Goal: Task Accomplishment & Management: Manage account settings

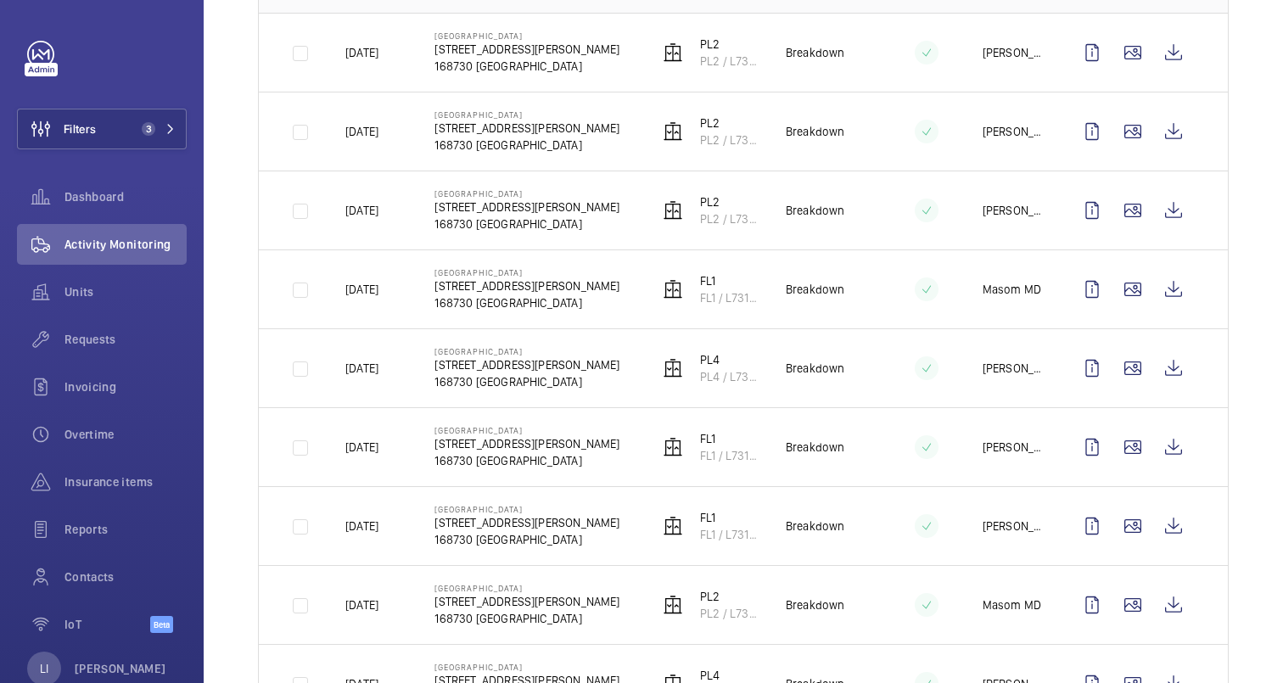
scroll to position [43, 0]
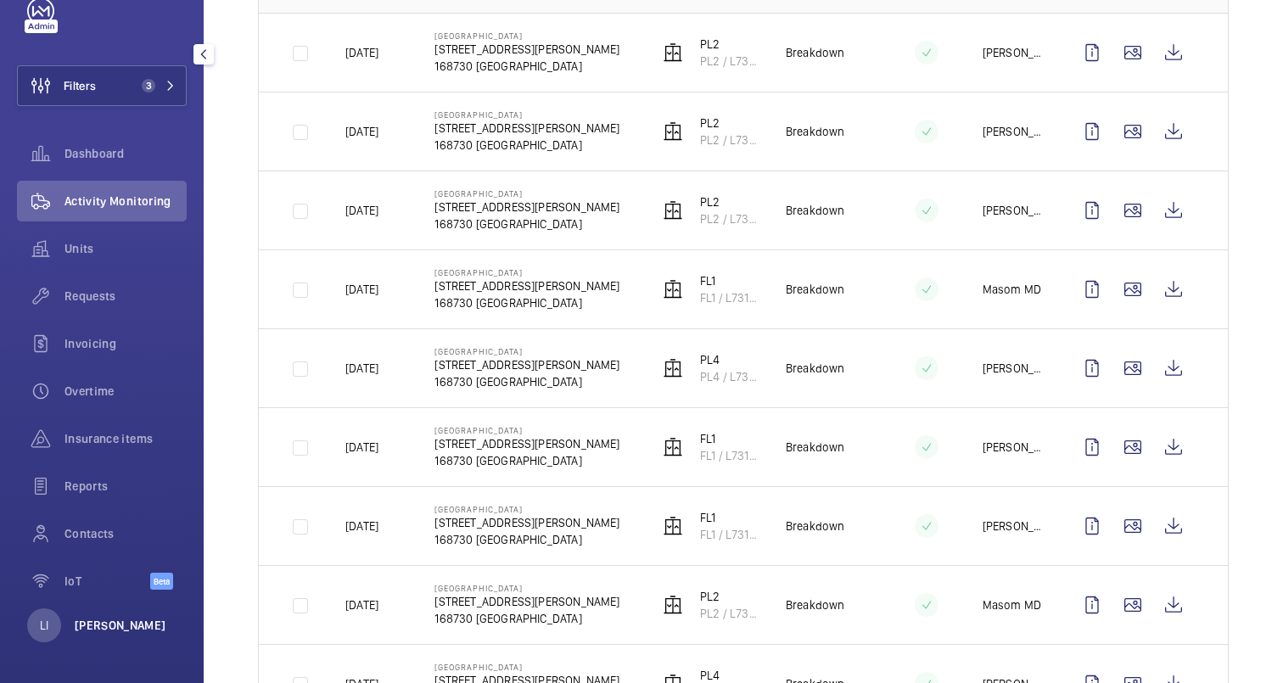
click at [102, 629] on p "[PERSON_NAME]" at bounding box center [121, 625] width 92 height 17
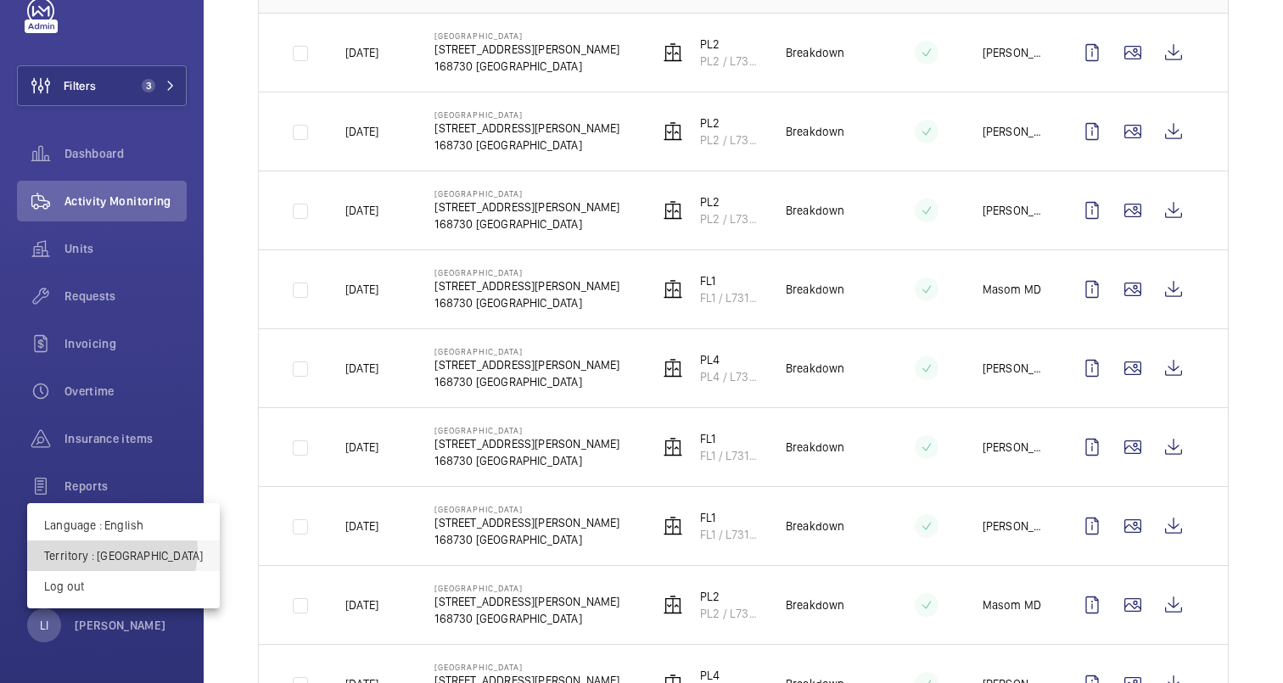
click at [111, 551] on p "Territory : Singapour" at bounding box center [123, 555] width 159 height 17
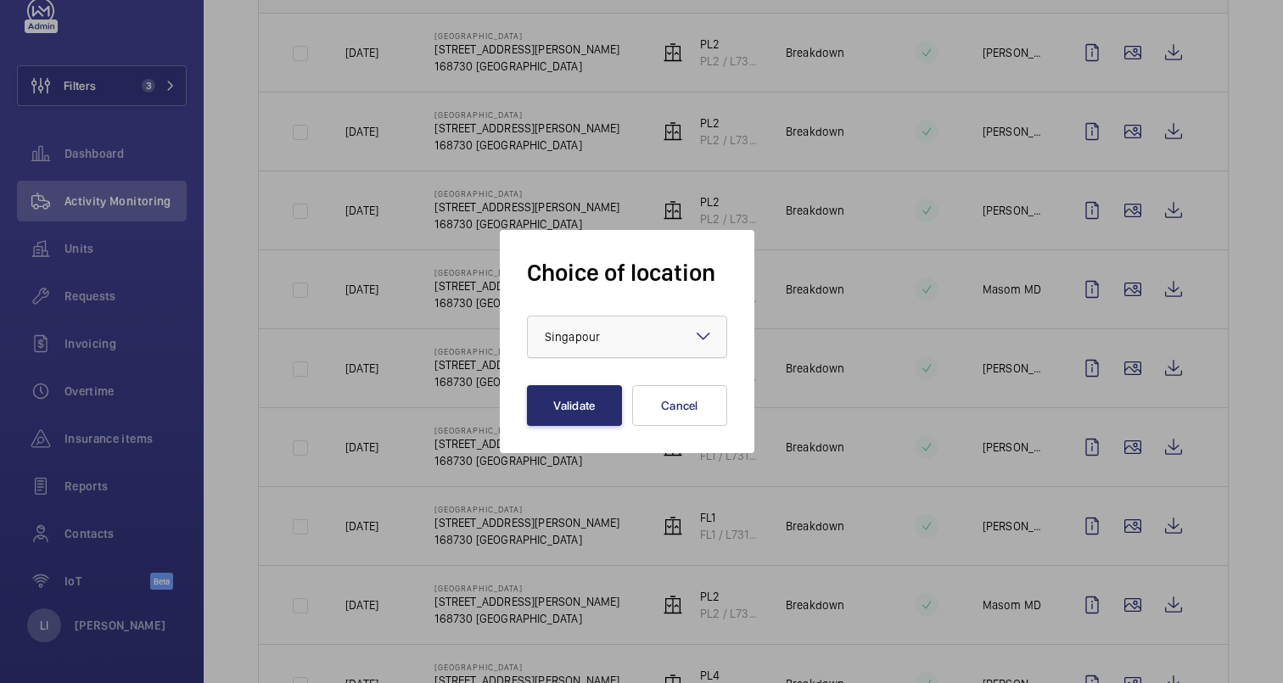
click at [629, 322] on div at bounding box center [627, 337] width 199 height 41
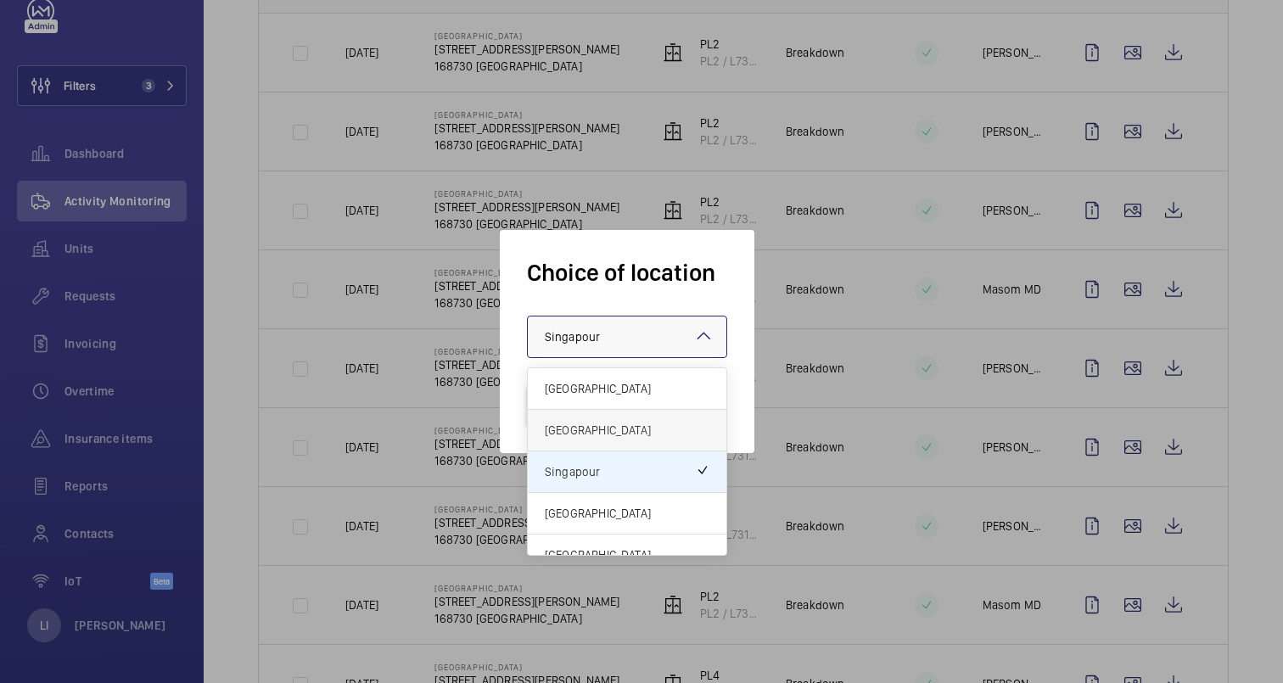
click at [604, 422] on span "[GEOGRAPHIC_DATA]" at bounding box center [627, 430] width 165 height 17
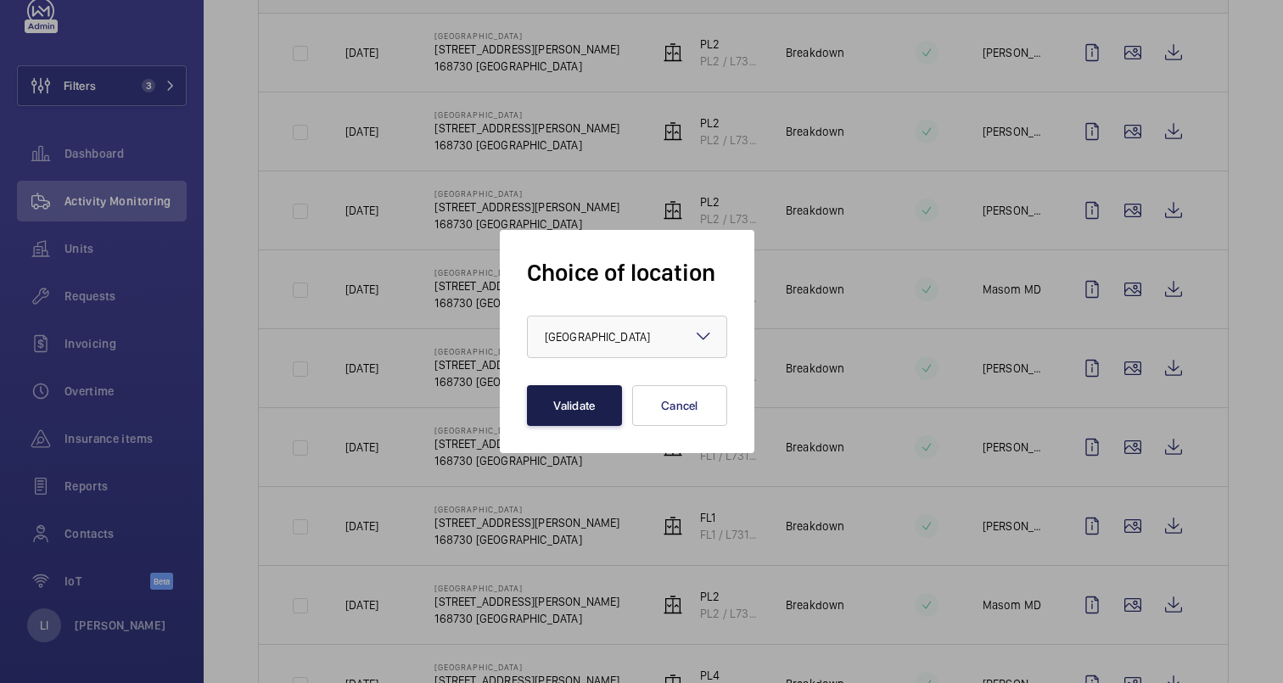
click at [590, 401] on button "Validate" at bounding box center [574, 405] width 95 height 41
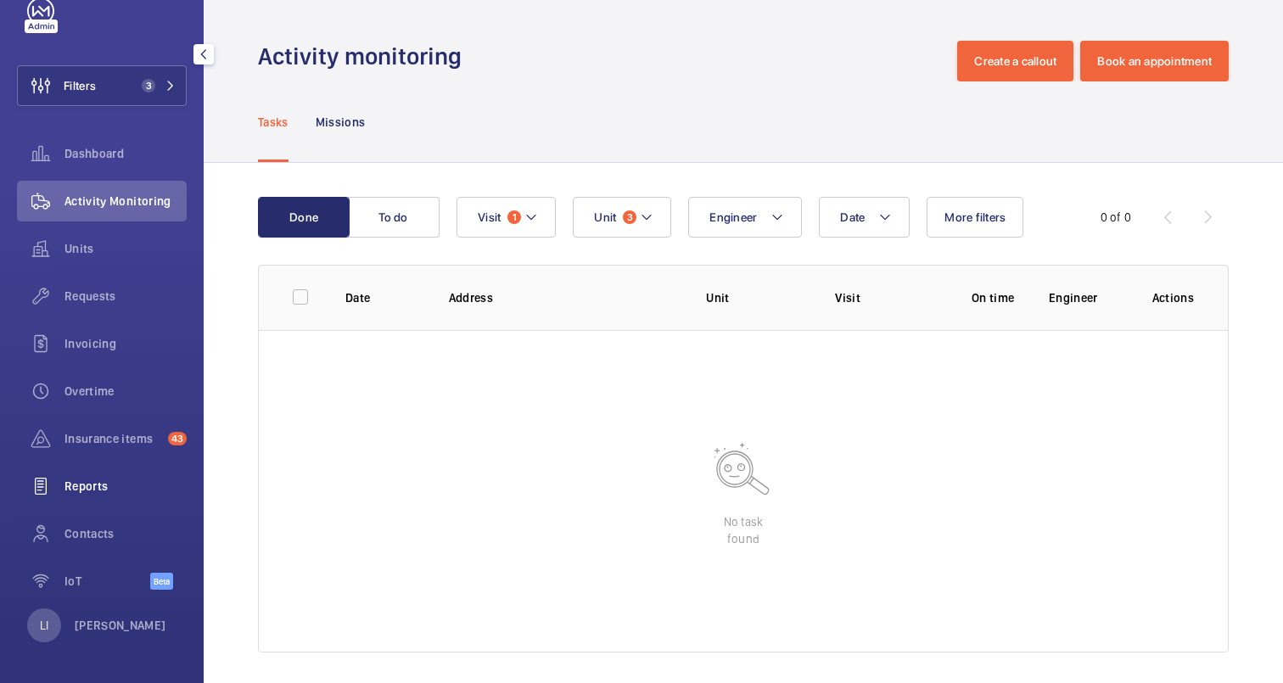
scroll to position [40, 0]
click at [86, 391] on span "Overtime" at bounding box center [126, 394] width 122 height 17
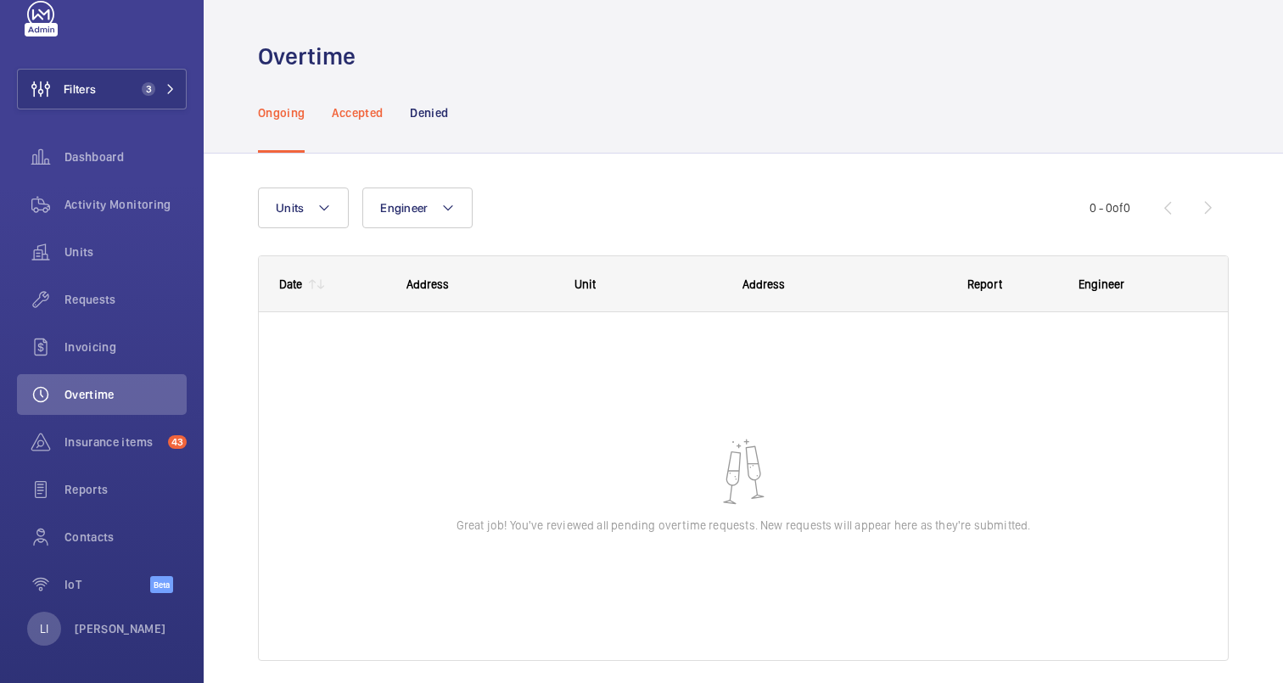
click at [367, 121] on p "Accepted" at bounding box center [357, 112] width 51 height 17
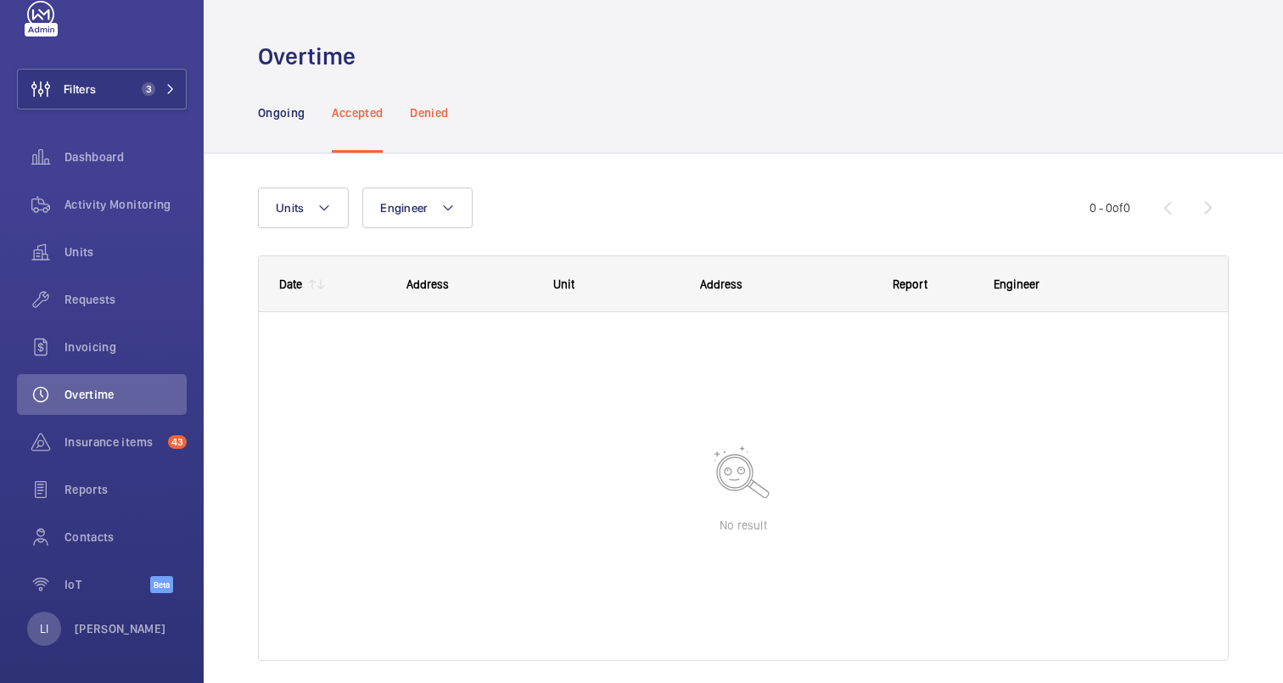
click at [441, 115] on p "Denied" at bounding box center [429, 112] width 38 height 17
click at [298, 116] on p "Ongoing" at bounding box center [281, 112] width 47 height 17
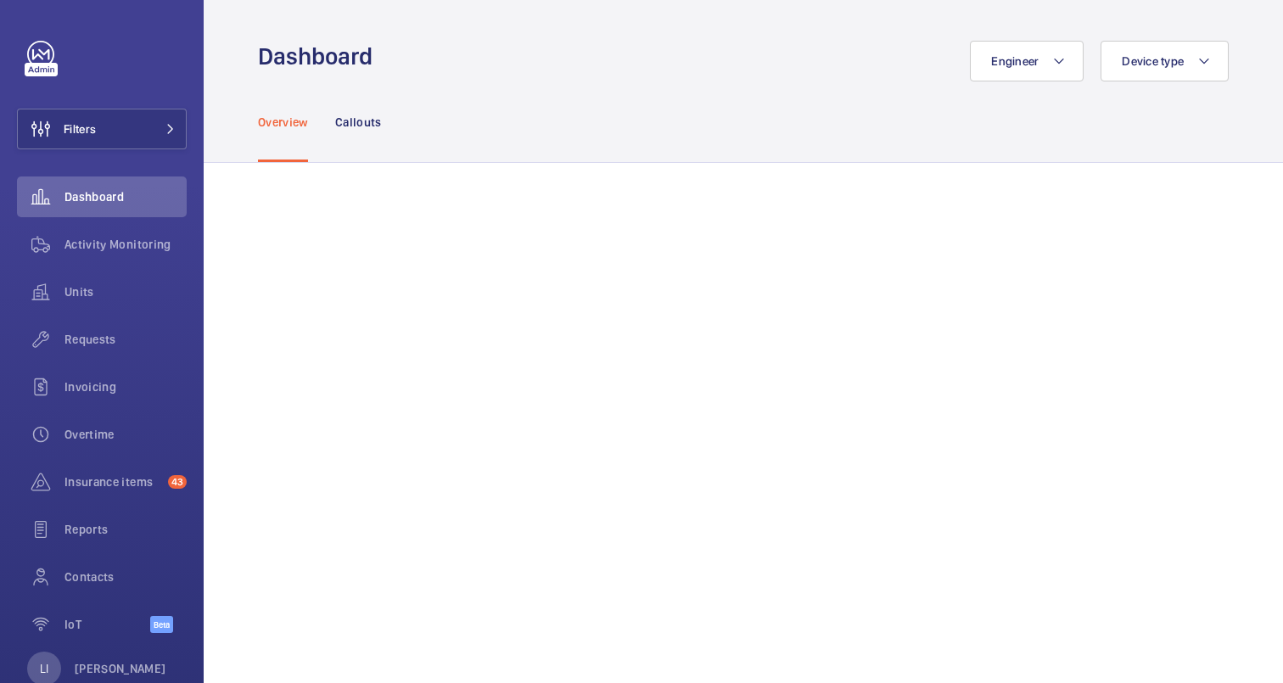
scroll to position [43, 0]
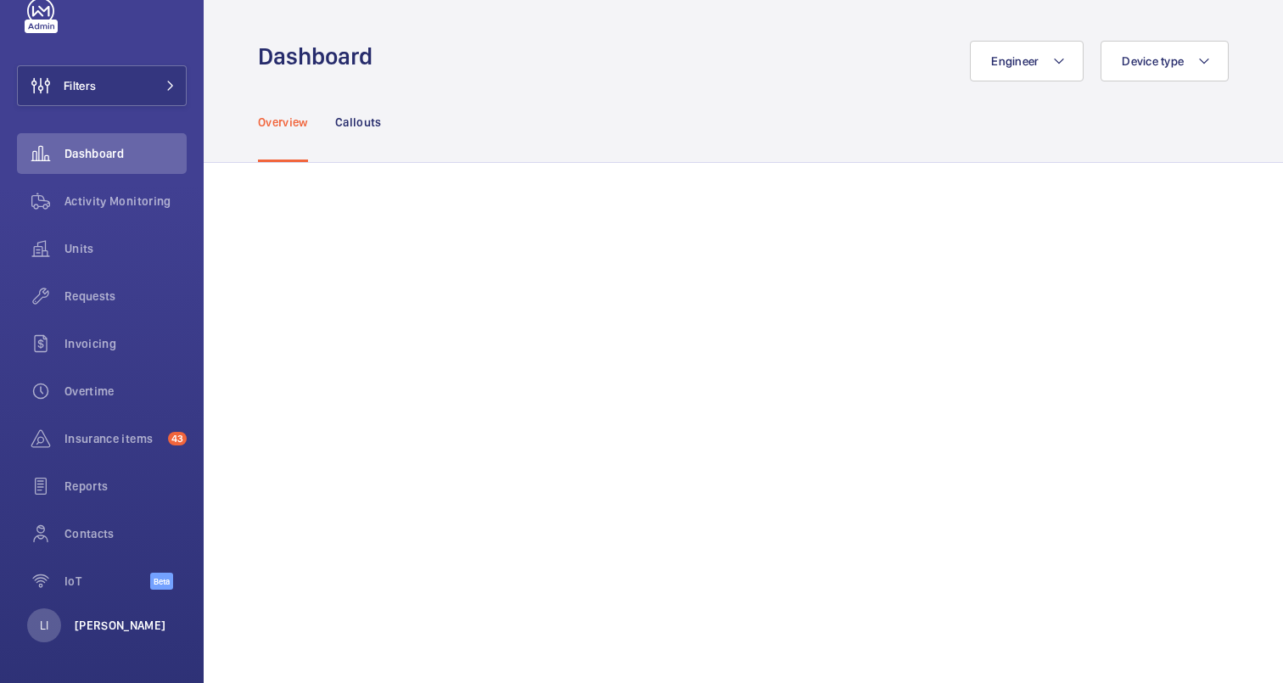
click at [113, 626] on p "[PERSON_NAME]" at bounding box center [121, 625] width 92 height 17
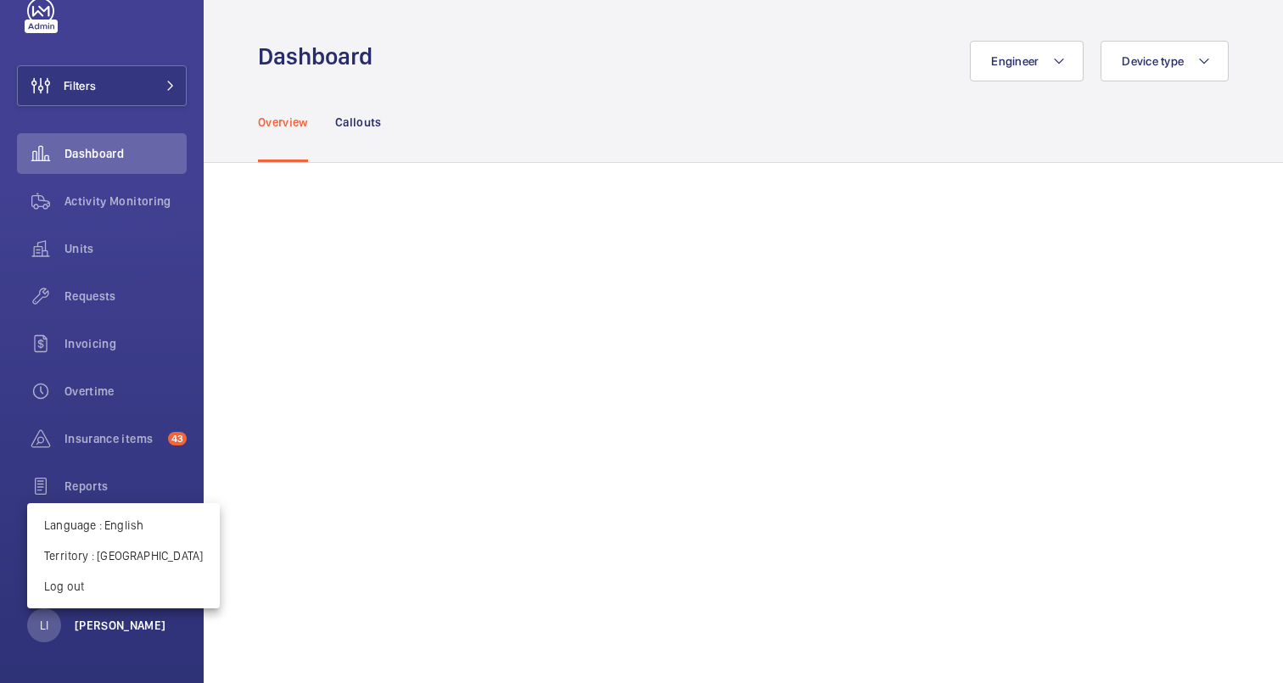
click at [113, 626] on div at bounding box center [641, 341] width 1283 height 683
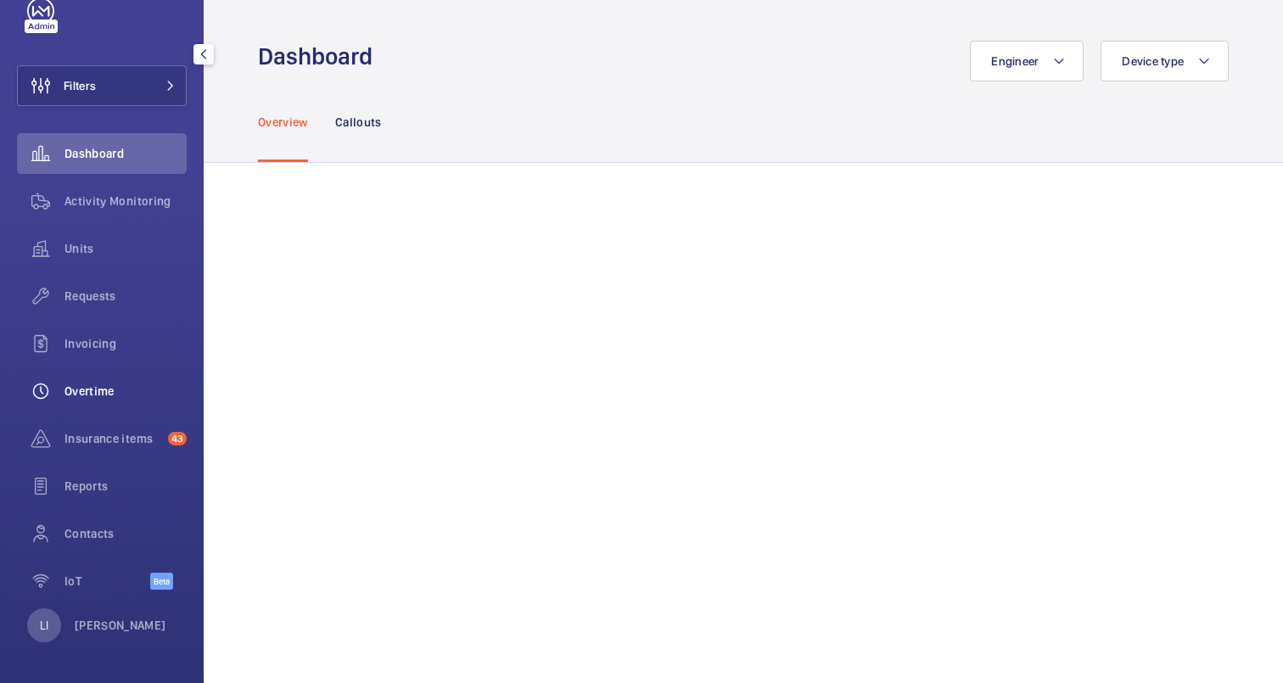
click at [104, 394] on span "Overtime" at bounding box center [126, 391] width 122 height 17
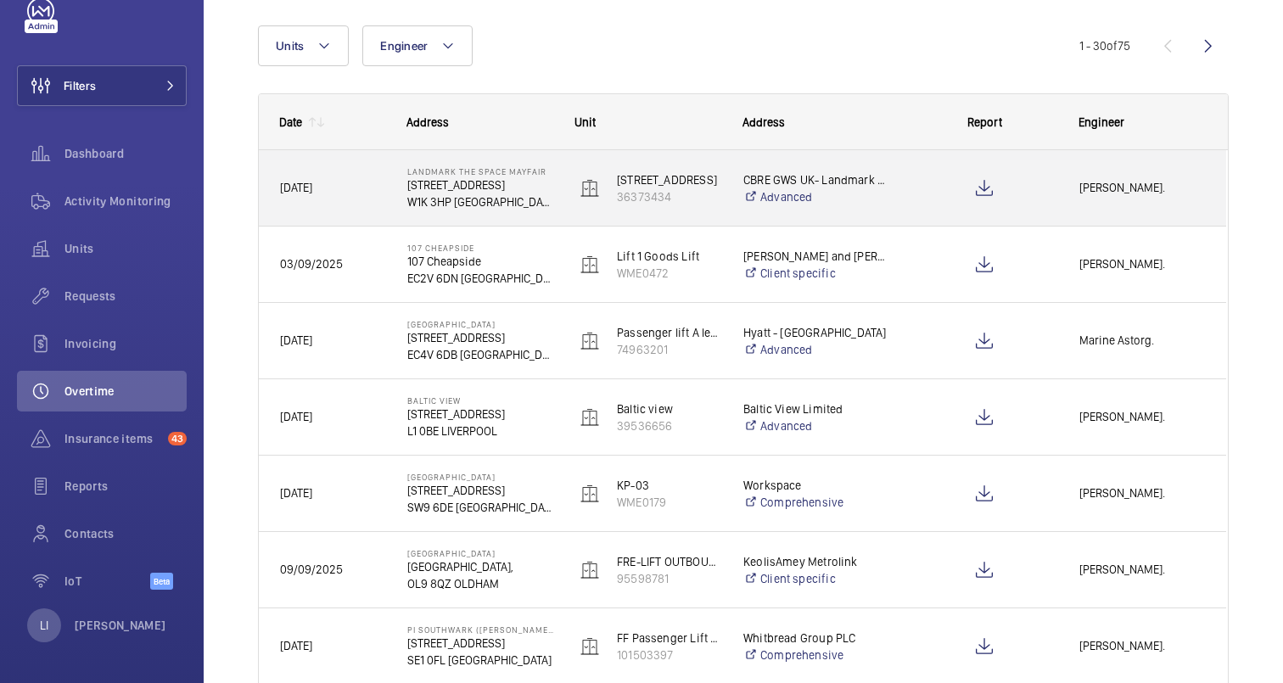
scroll to position [171, 0]
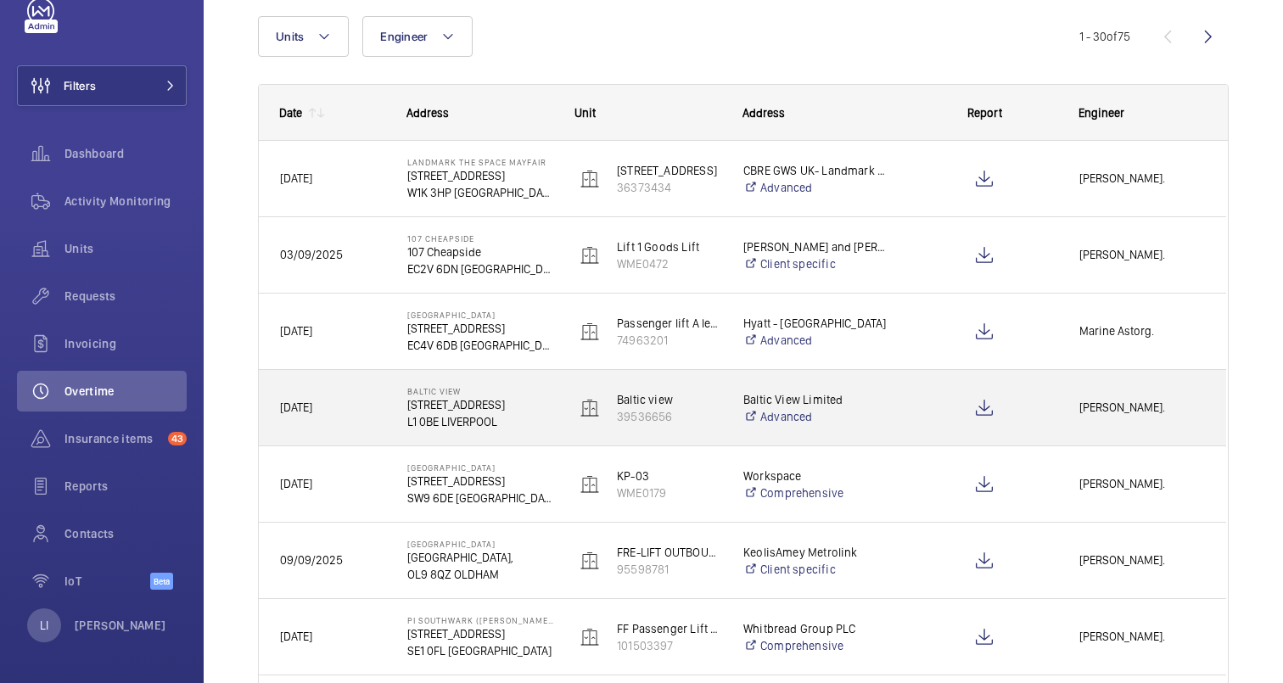
click at [920, 418] on div at bounding box center [985, 408] width 146 height 42
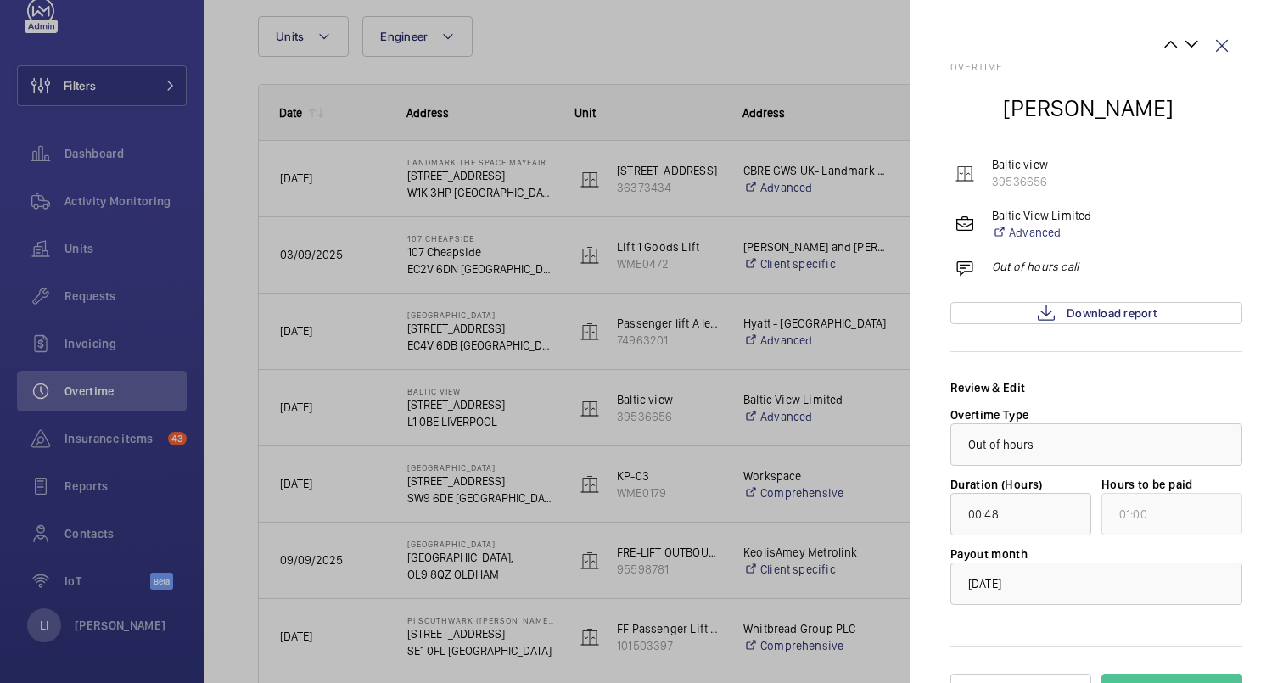
scroll to position [42, 0]
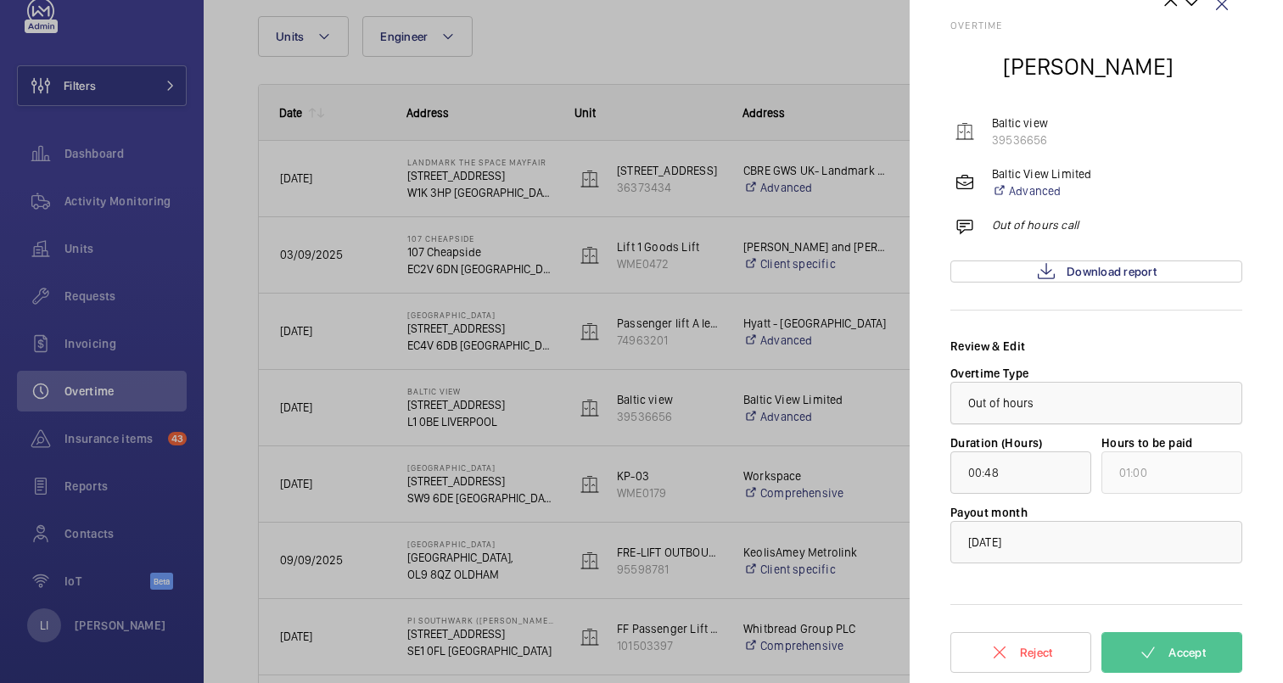
click at [1048, 399] on div "× Out of hours" at bounding box center [1022, 403] width 109 height 17
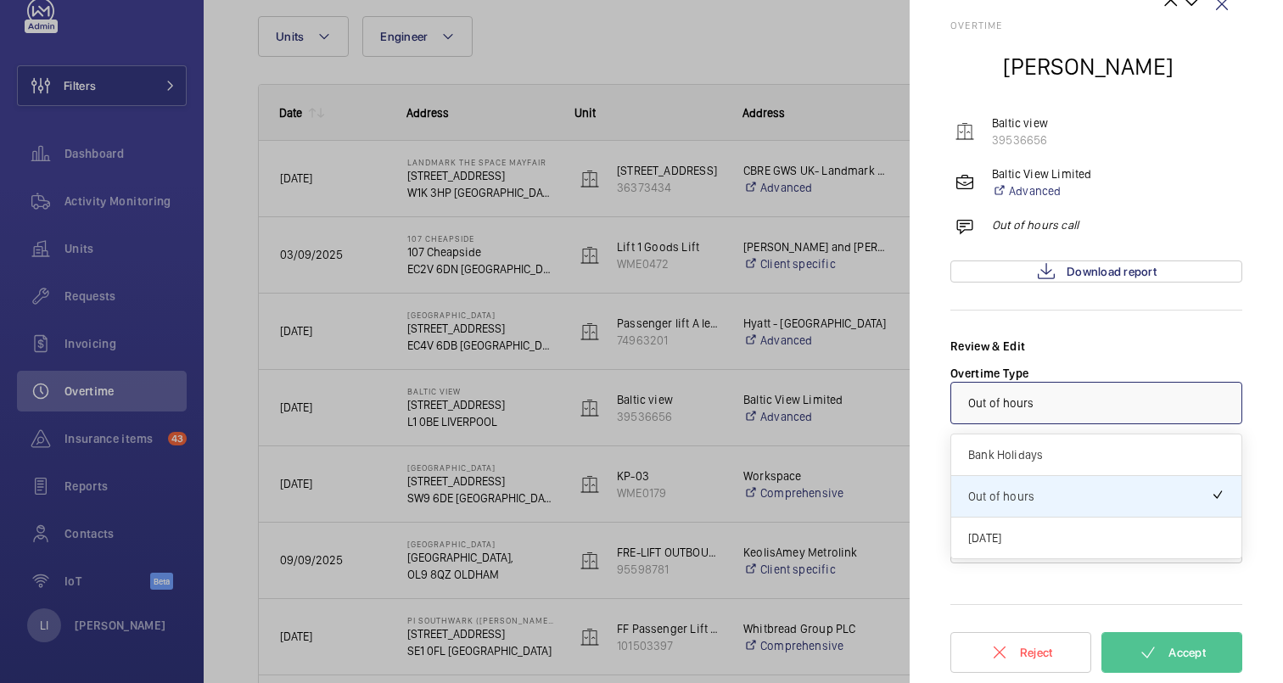
click at [1097, 334] on div "Overtime [PERSON_NAME] Baltic view 39536656 Baltic View Limited Advanced Out of…" at bounding box center [1097, 321] width 292 height 602
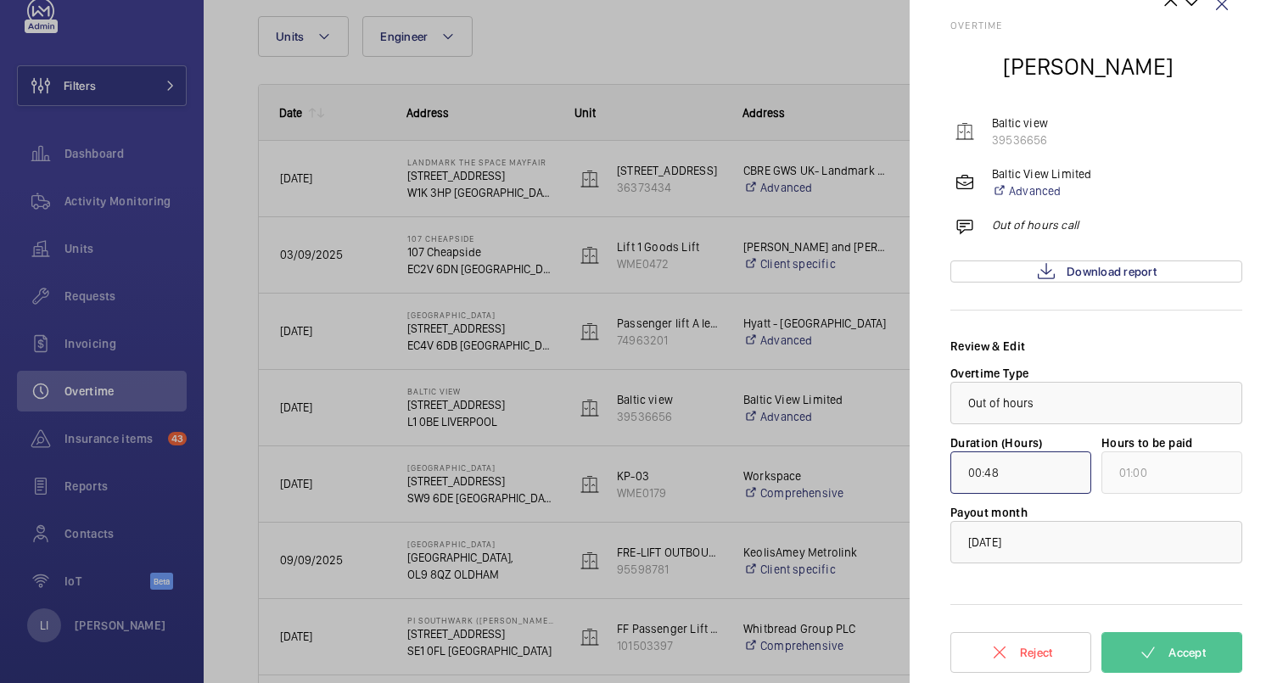
click at [1024, 477] on input "00:48" at bounding box center [1021, 473] width 141 height 42
click at [1107, 355] on div "Review & Edit Overtime Type × Out of hours × Duration (Hours) 00:48 Hours to be…" at bounding box center [1097, 451] width 292 height 226
click at [1044, 541] on div "× [DATE]" at bounding box center [1006, 542] width 76 height 17
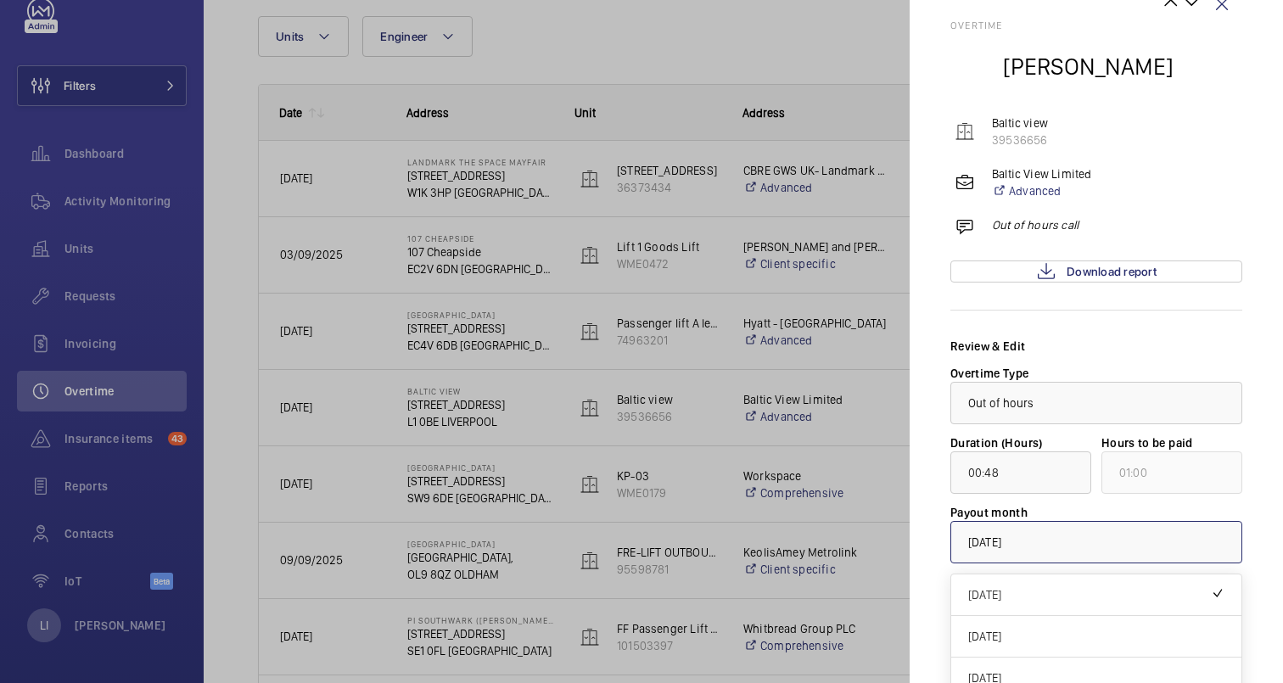
click at [1165, 334] on div "Overtime [PERSON_NAME] Baltic view 39536656 Baltic View Limited Advanced Out of…" at bounding box center [1097, 321] width 292 height 602
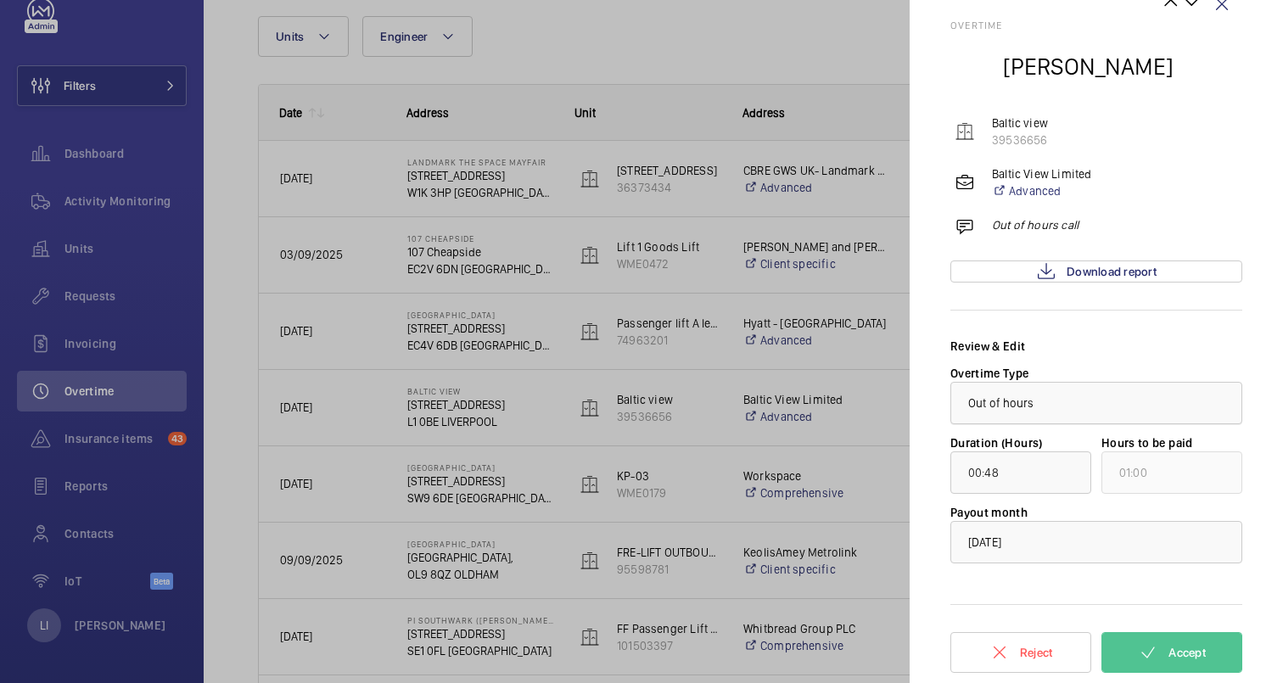
click at [1074, 407] on div at bounding box center [1096, 403] width 290 height 41
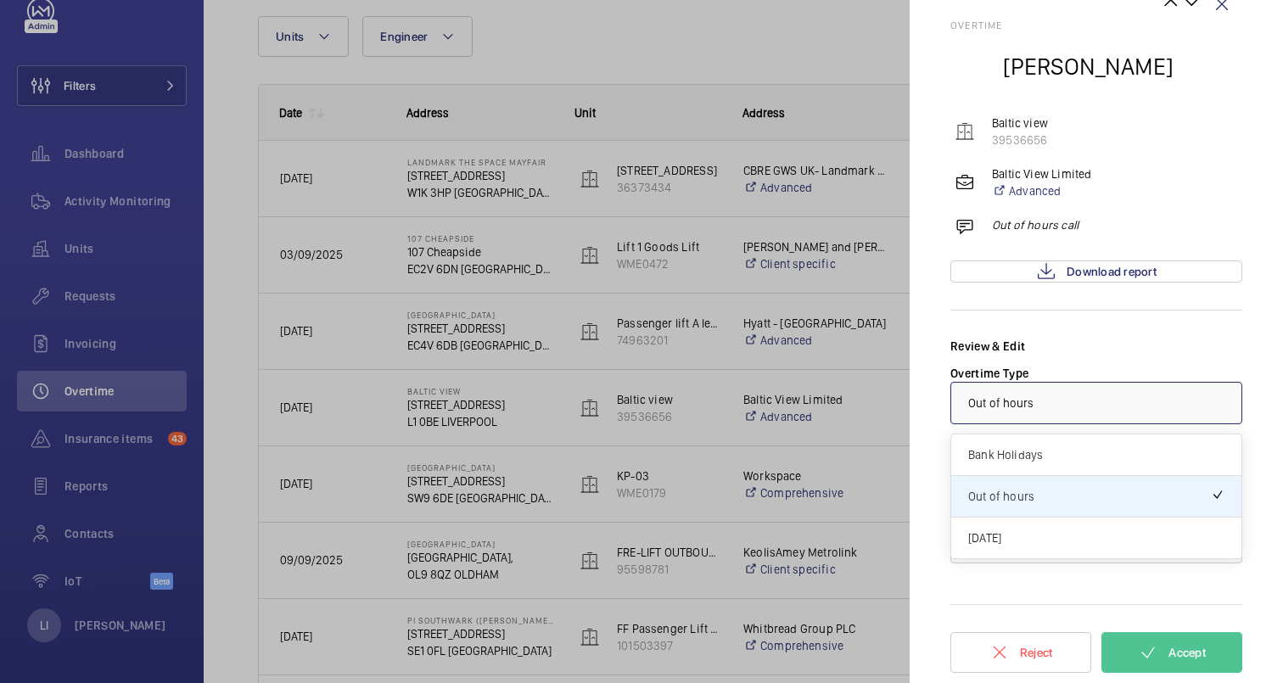
click at [1089, 351] on div "Review & Edit" at bounding box center [1097, 346] width 292 height 17
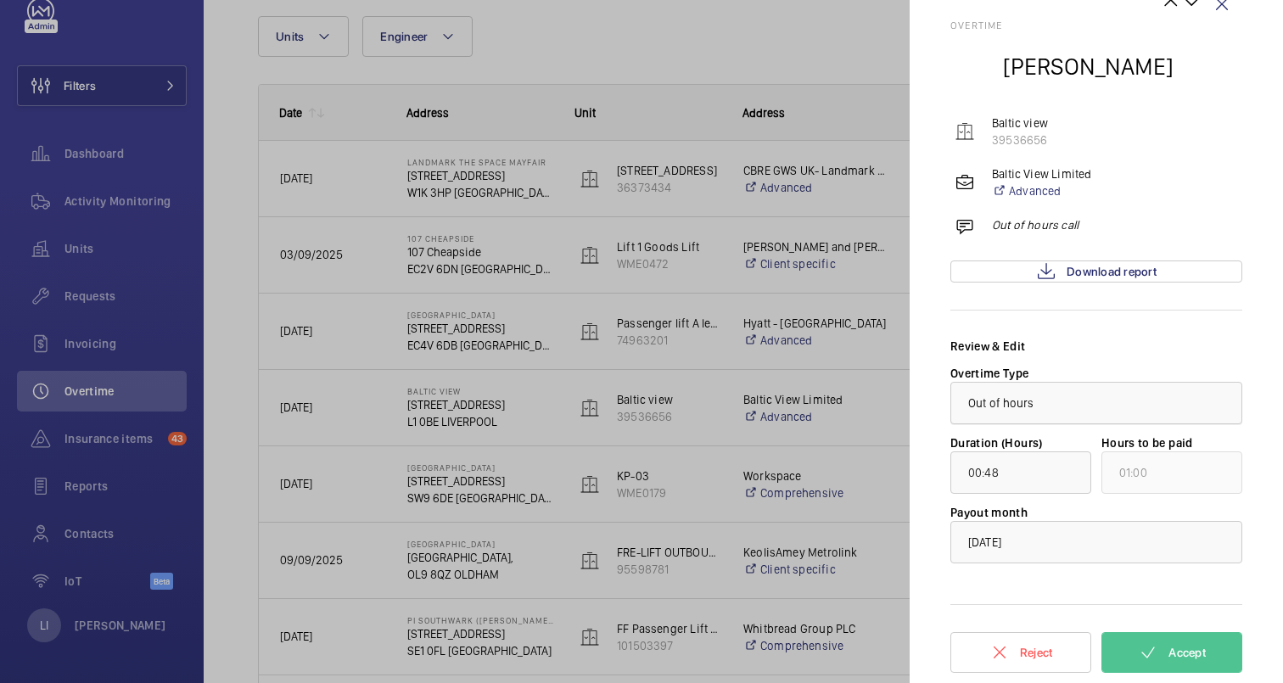
click at [1041, 404] on div "× Out of hours" at bounding box center [1022, 403] width 109 height 17
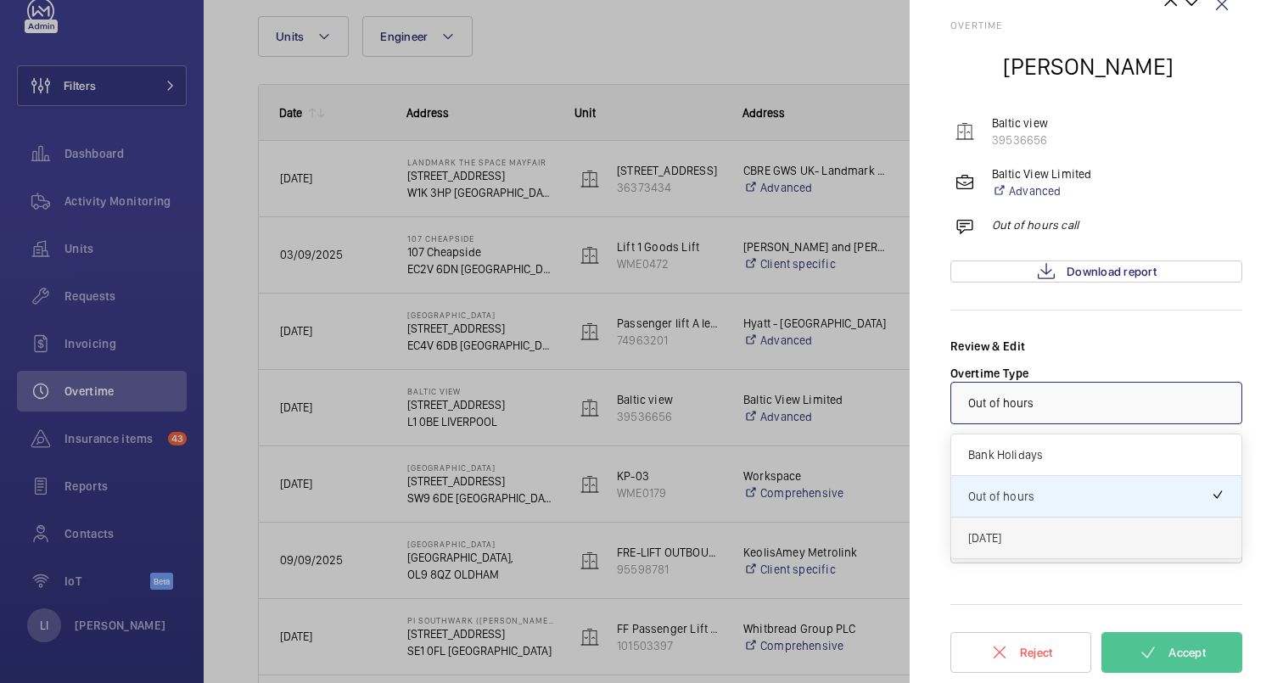
click at [1000, 545] on span "[DATE]" at bounding box center [1096, 538] width 256 height 17
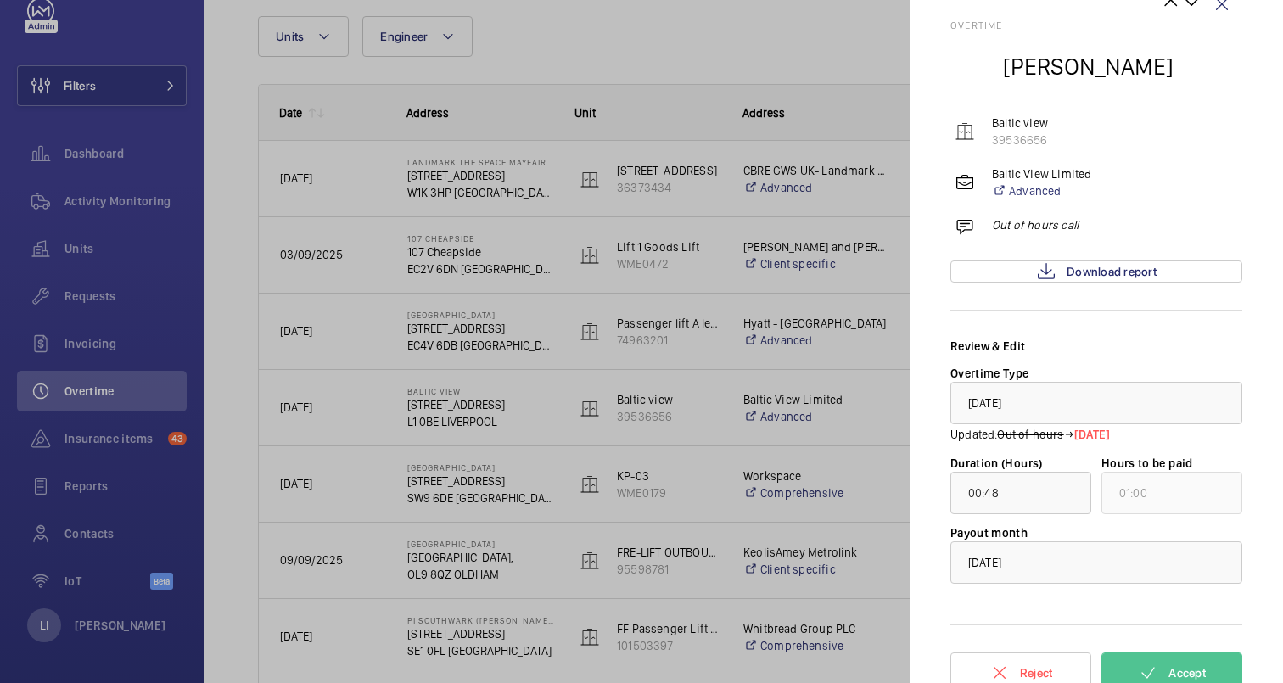
click at [1080, 332] on div "Overtime [PERSON_NAME] Baltic view 39536656 Baltic View Limited Advanced Out of…" at bounding box center [1097, 321] width 292 height 602
click at [1026, 411] on div "× [DATE]" at bounding box center [1006, 403] width 76 height 17
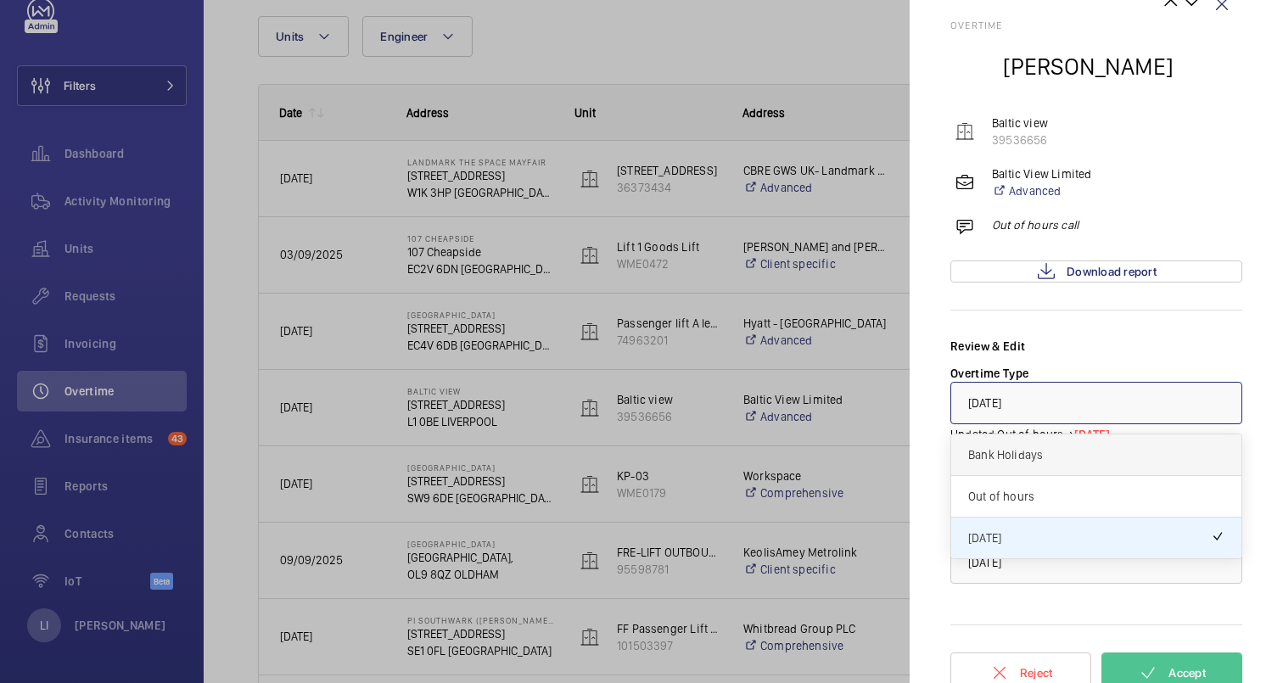
click at [1018, 452] on span "Bank Holidays" at bounding box center [1096, 454] width 256 height 17
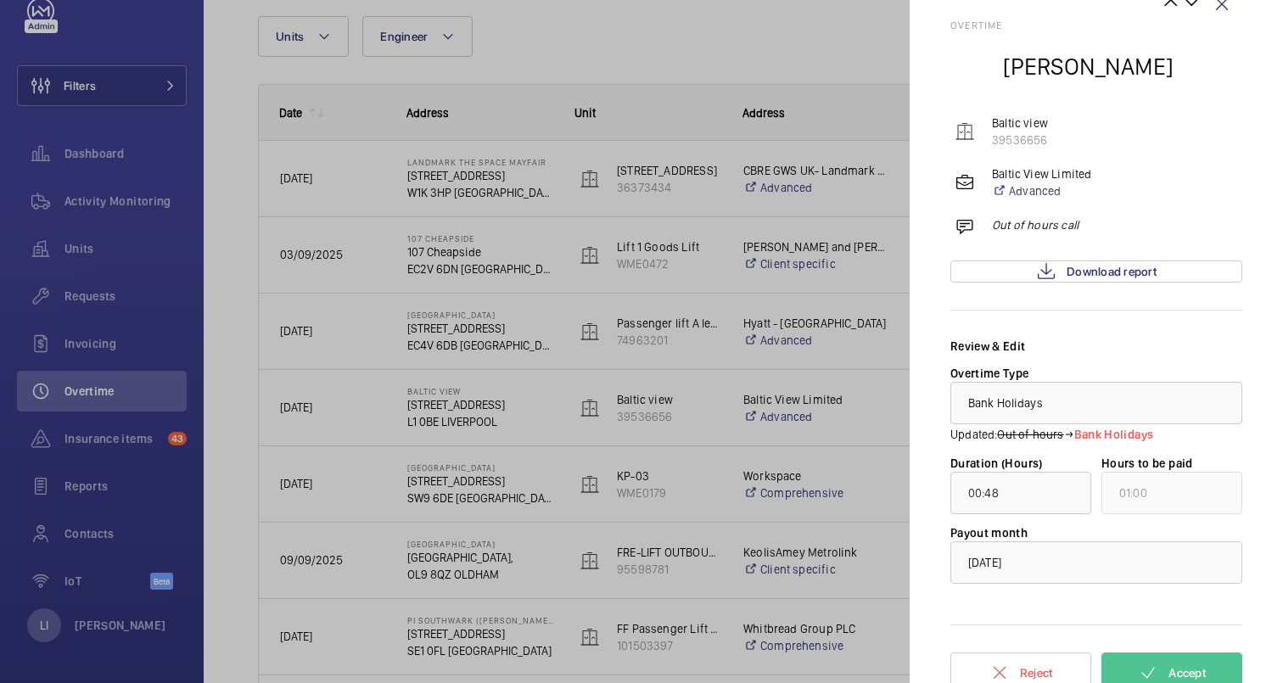
click at [1066, 353] on div "Review & Edit" at bounding box center [1097, 346] width 292 height 17
click at [1035, 399] on span "Bank Holidays" at bounding box center [1005, 403] width 75 height 14
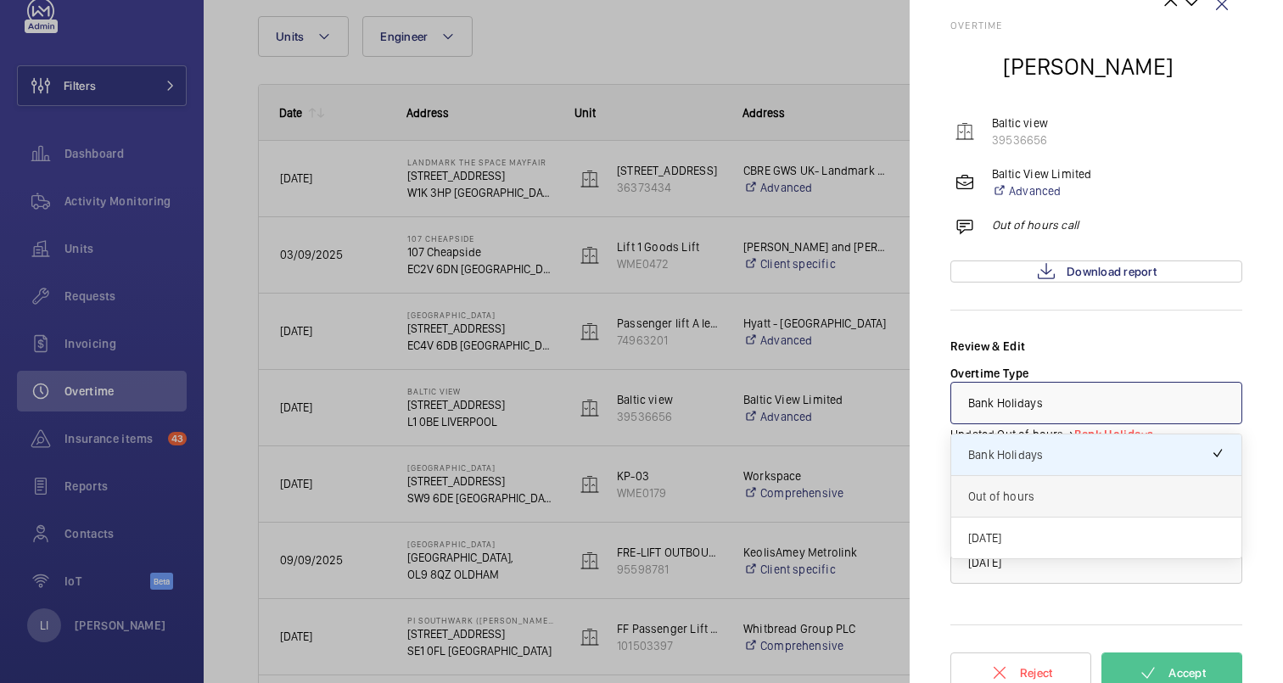
click at [1023, 502] on span "Out of hours" at bounding box center [1096, 496] width 256 height 17
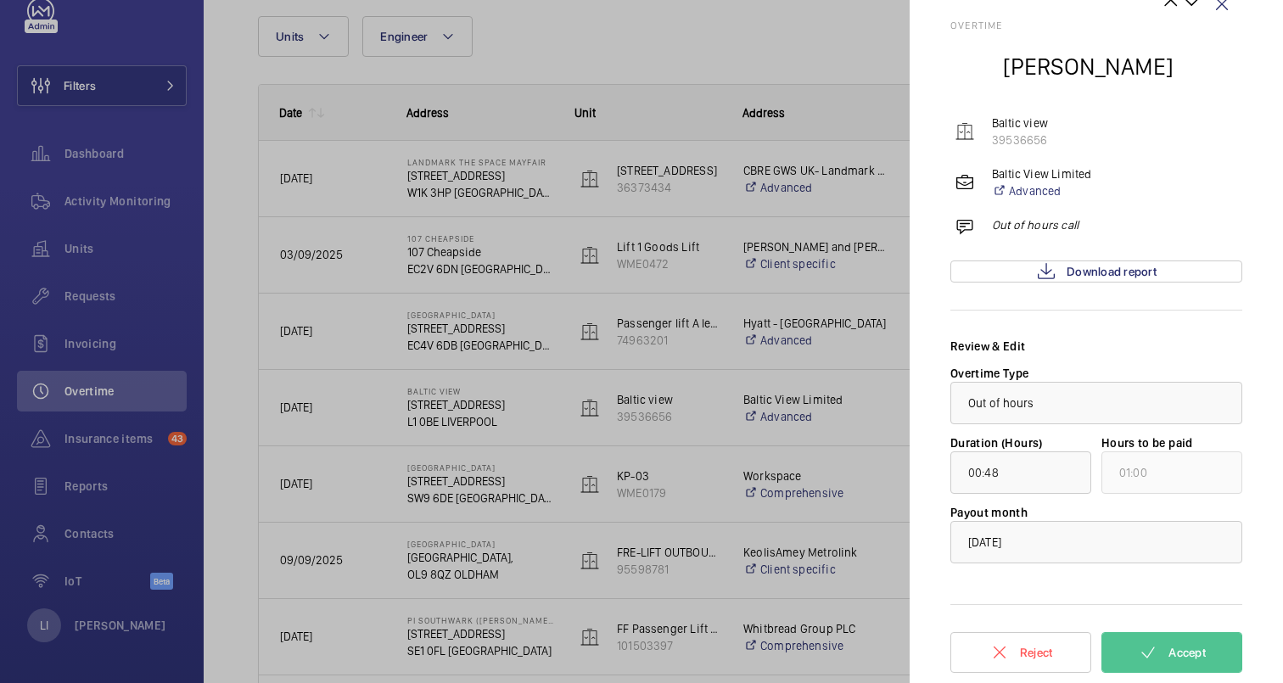
click at [1082, 344] on div "Review & Edit" at bounding box center [1097, 346] width 292 height 17
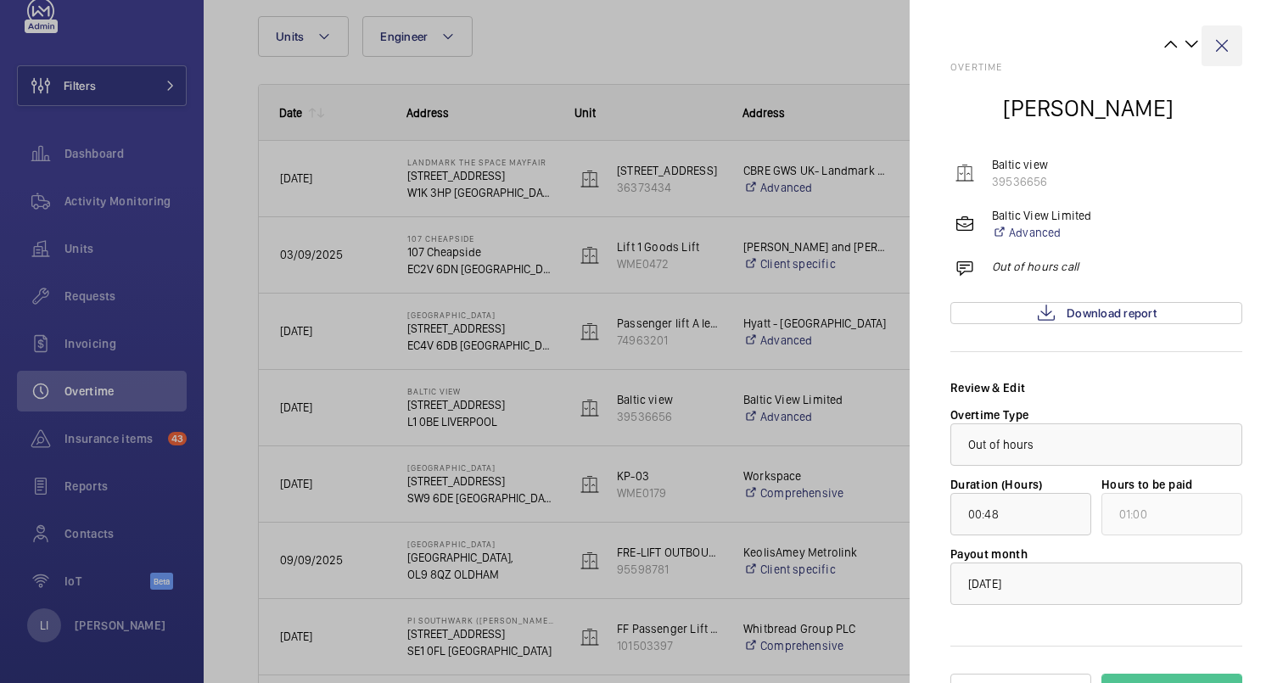
click at [1226, 40] on wm-front-icon-button at bounding box center [1222, 45] width 41 height 41
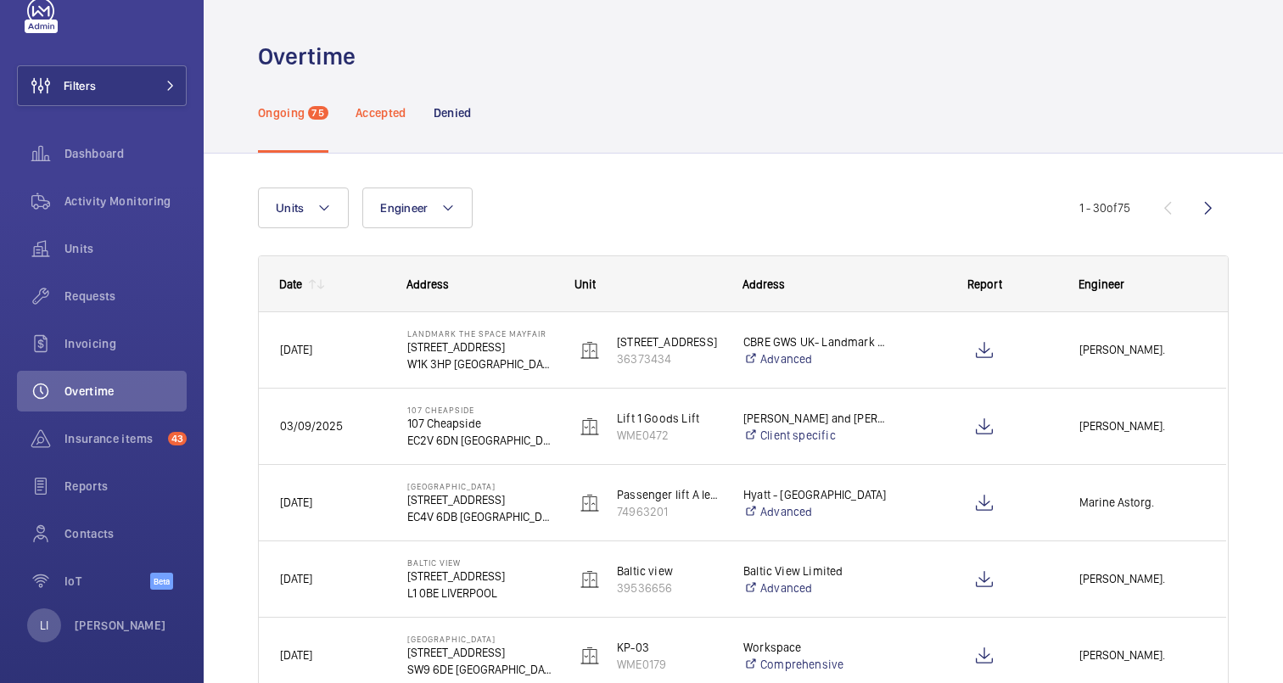
click at [389, 116] on p "Accepted" at bounding box center [381, 112] width 51 height 17
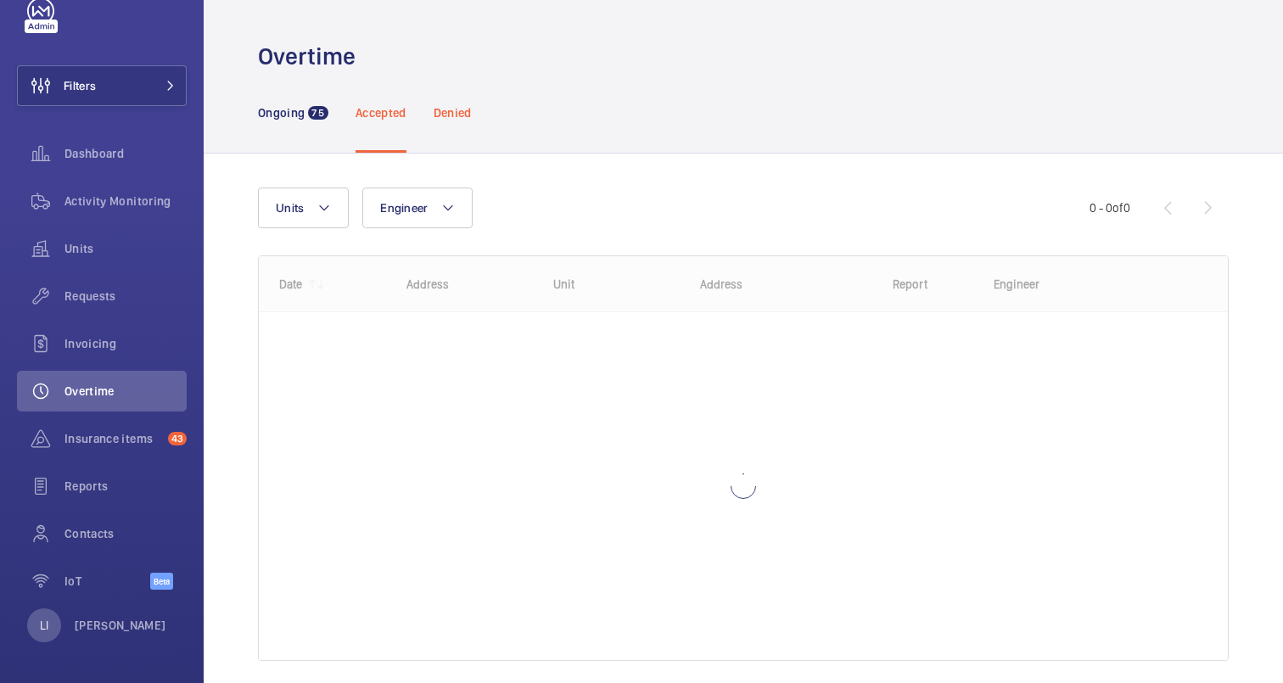
click at [454, 121] on div "Denied" at bounding box center [453, 112] width 38 height 81
click at [375, 116] on p "Accepted" at bounding box center [381, 112] width 51 height 17
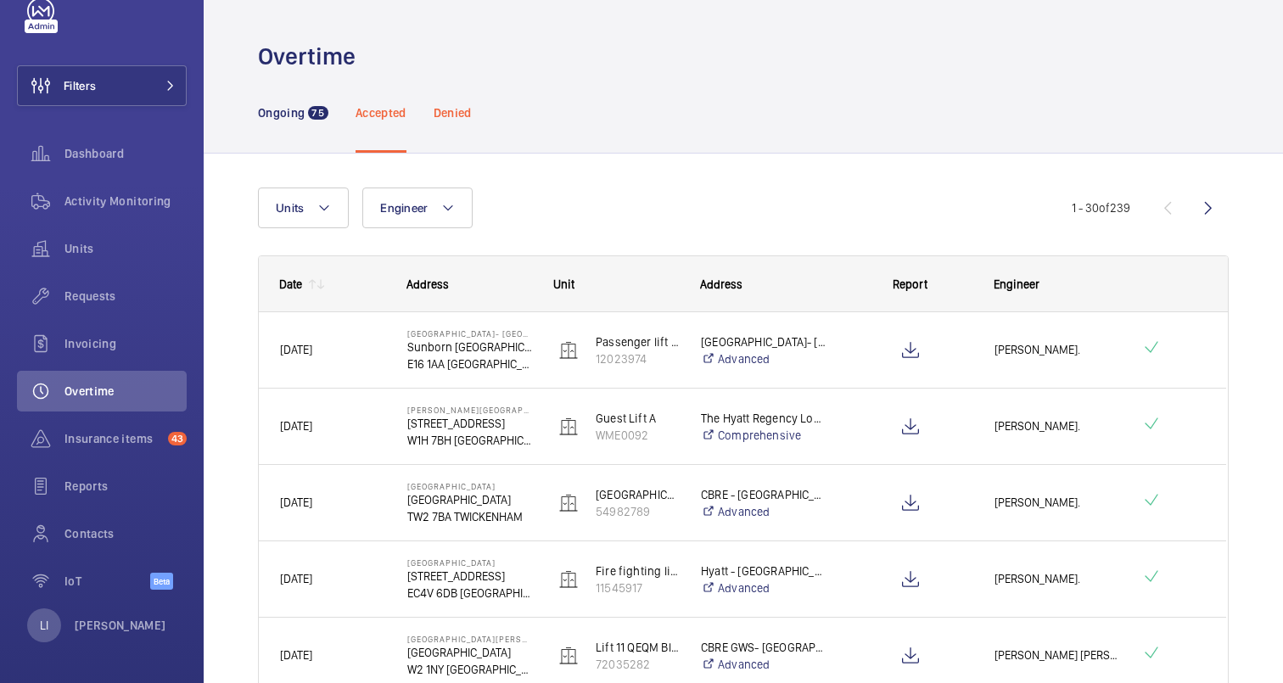
click at [459, 112] on p "Denied" at bounding box center [453, 112] width 38 height 17
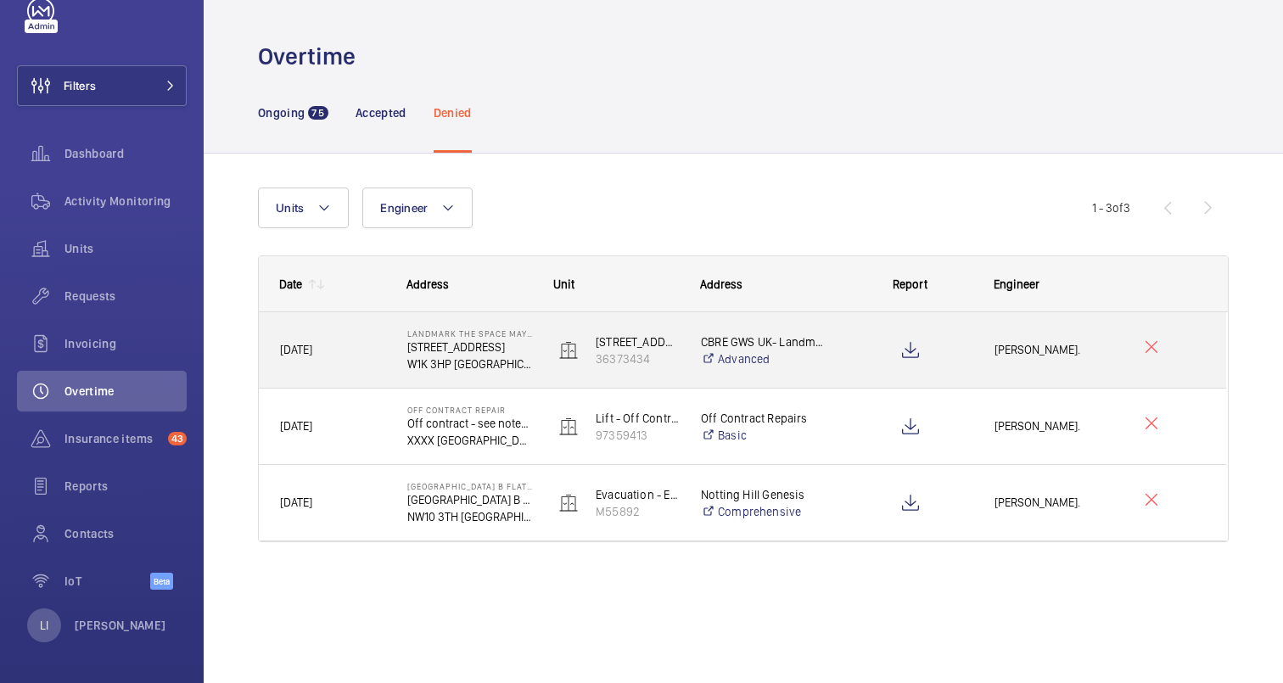
click at [358, 367] on div "[DATE]" at bounding box center [323, 349] width 126 height 53
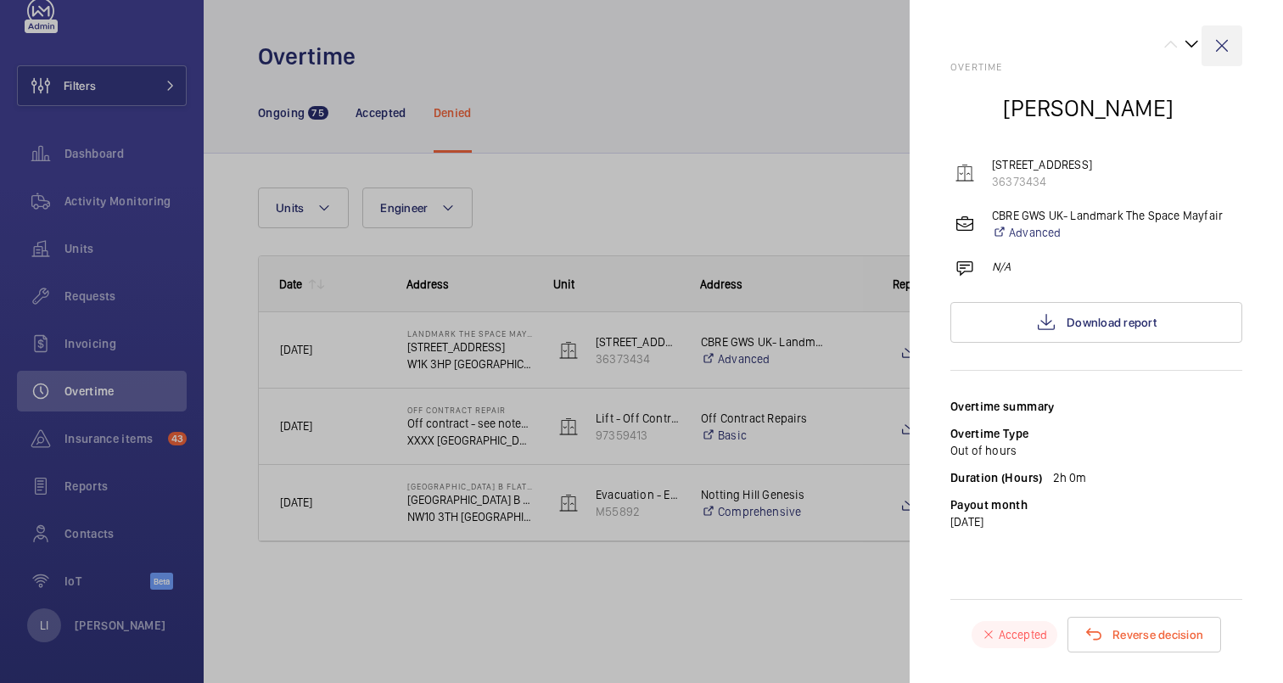
click at [1226, 39] on wm-front-icon-button at bounding box center [1222, 45] width 41 height 41
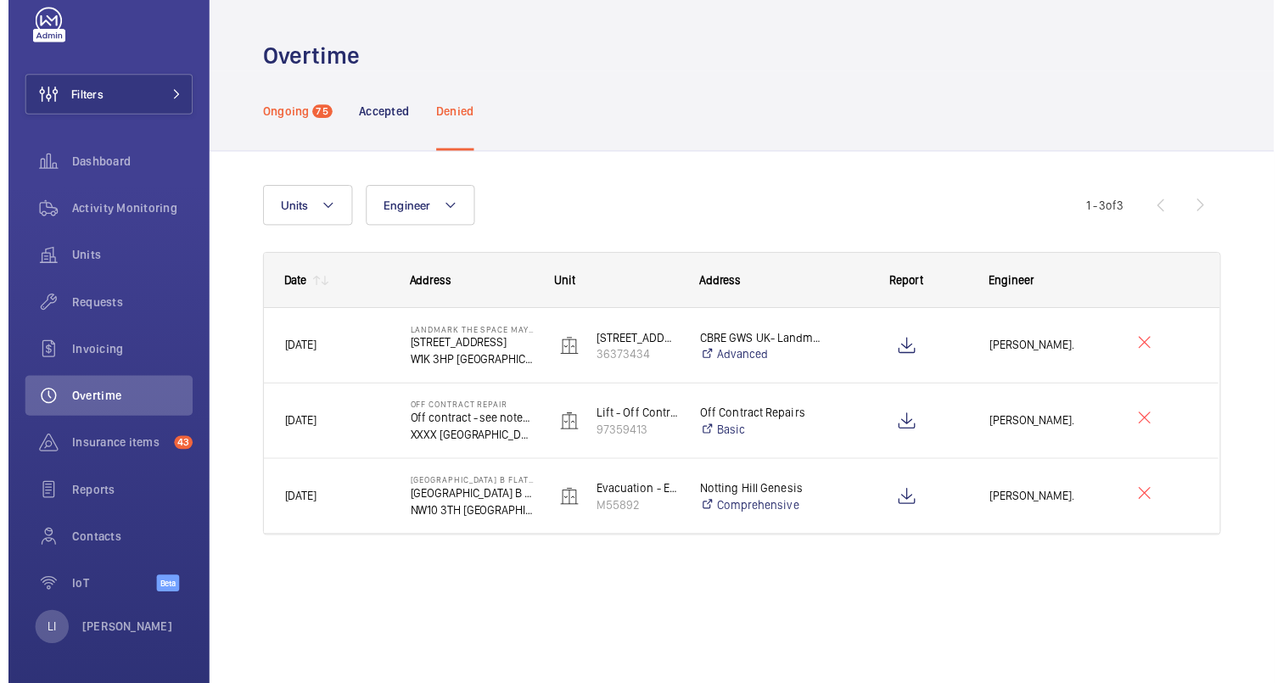
scroll to position [15, 0]
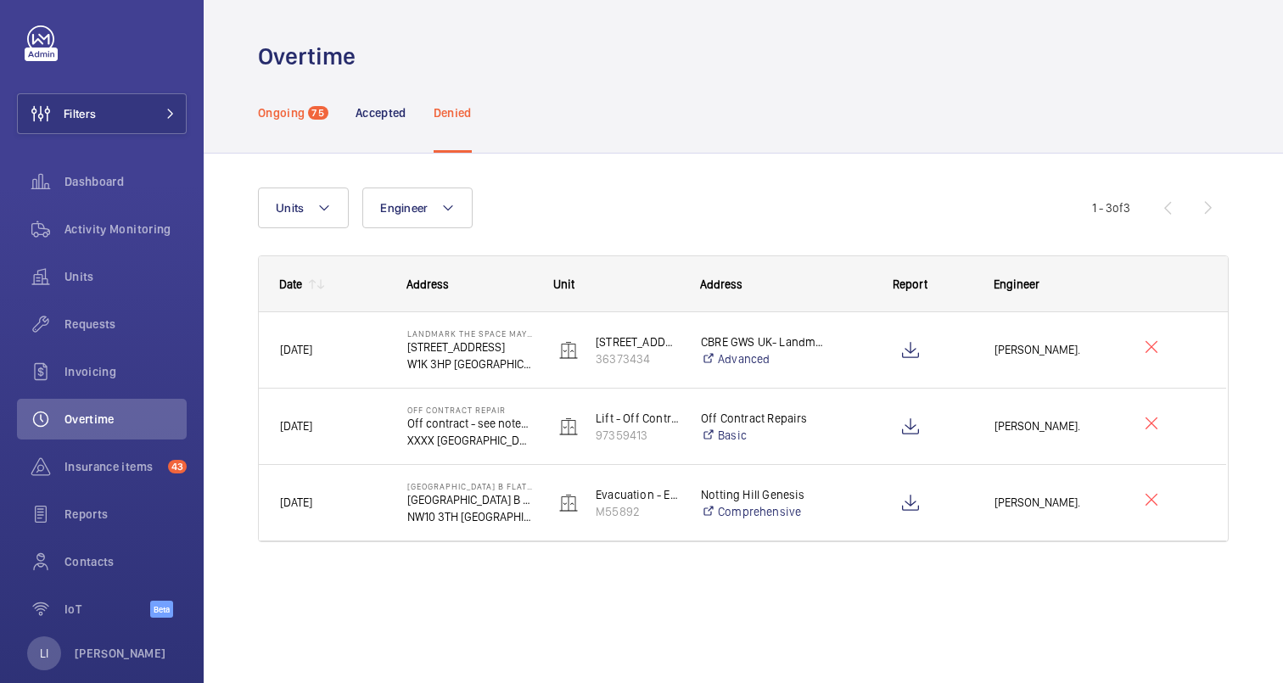
click at [309, 109] on span "75" at bounding box center [318, 113] width 20 height 14
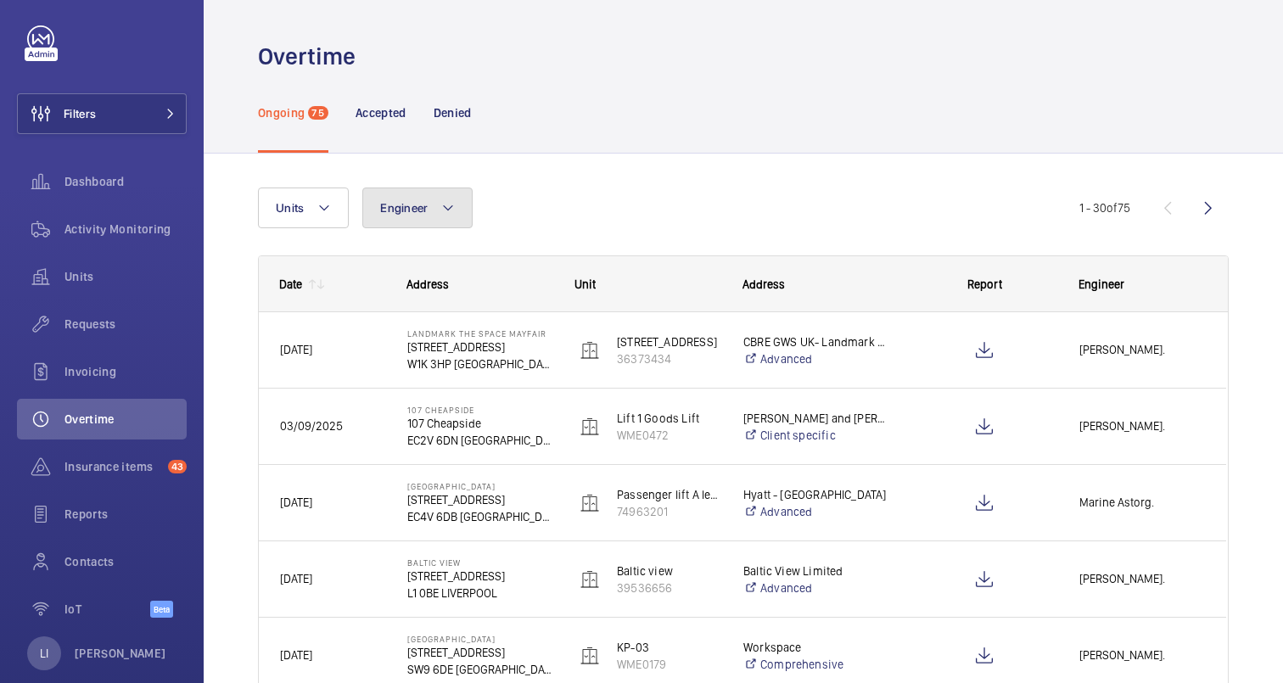
click at [439, 199] on button "Engineer" at bounding box center [417, 208] width 110 height 41
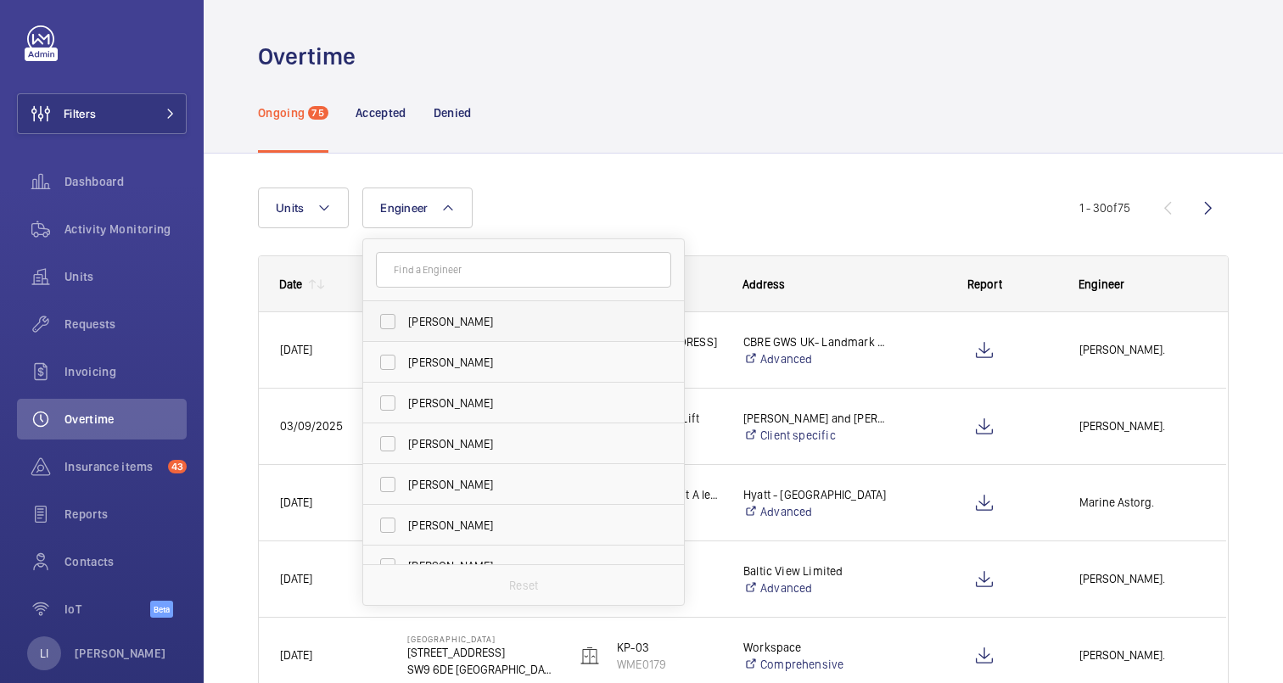
click at [436, 326] on span "[PERSON_NAME]" at bounding box center [524, 321] width 233 height 17
click at [405, 326] on input "[PERSON_NAME]" at bounding box center [388, 322] width 34 height 34
checkbox input "true"
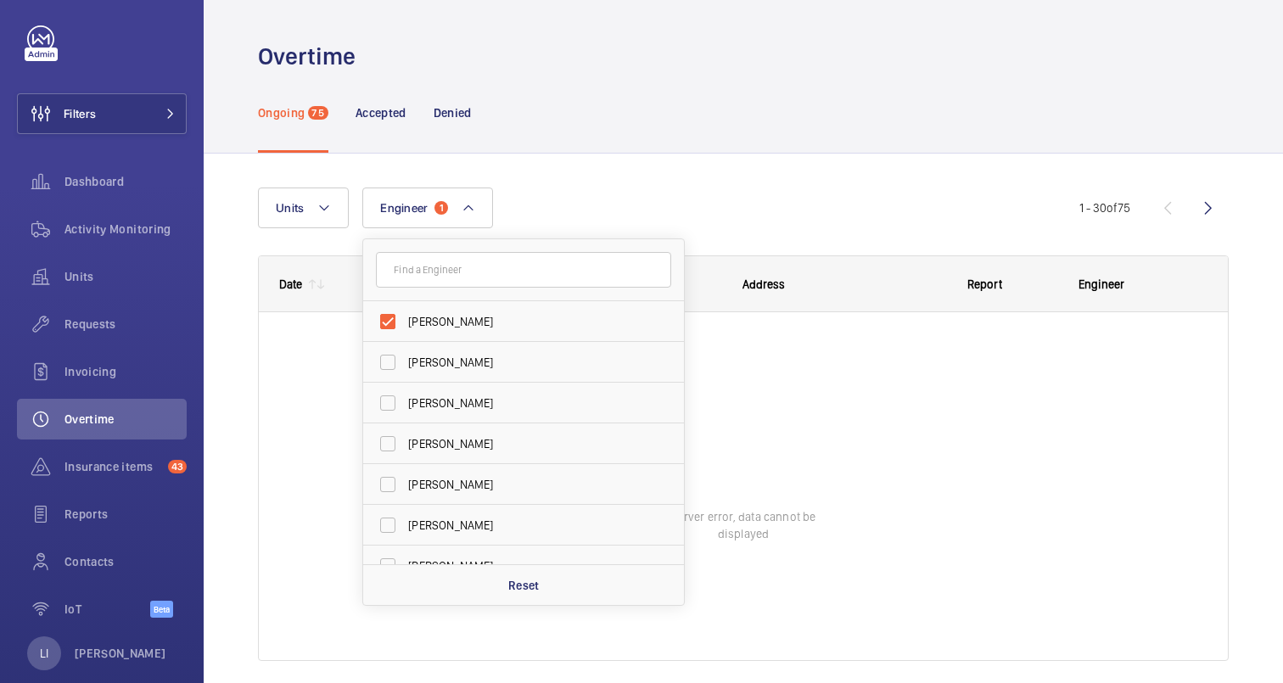
click at [628, 159] on div "Units Engineer 1 [PERSON_NAME] [PERSON_NAME] [PERSON_NAME] [PERSON_NAME] [PERSO…" at bounding box center [744, 448] width 1080 height 589
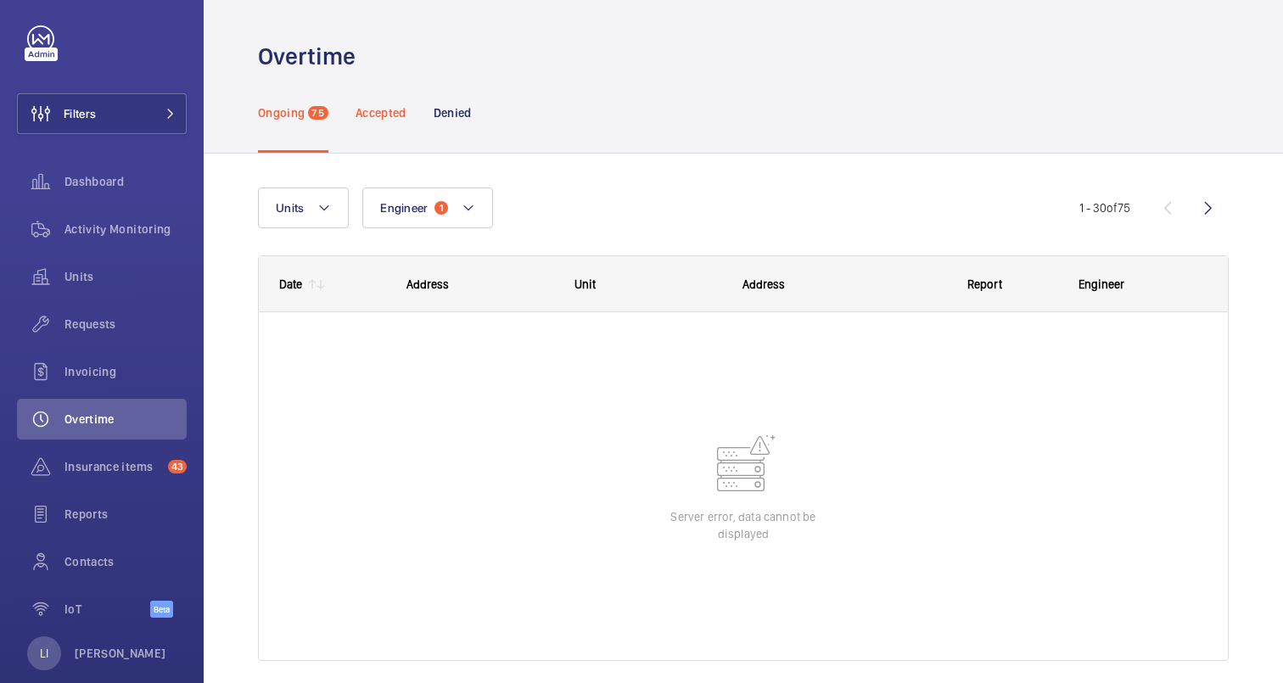
click at [395, 119] on p "Accepted" at bounding box center [381, 112] width 51 height 17
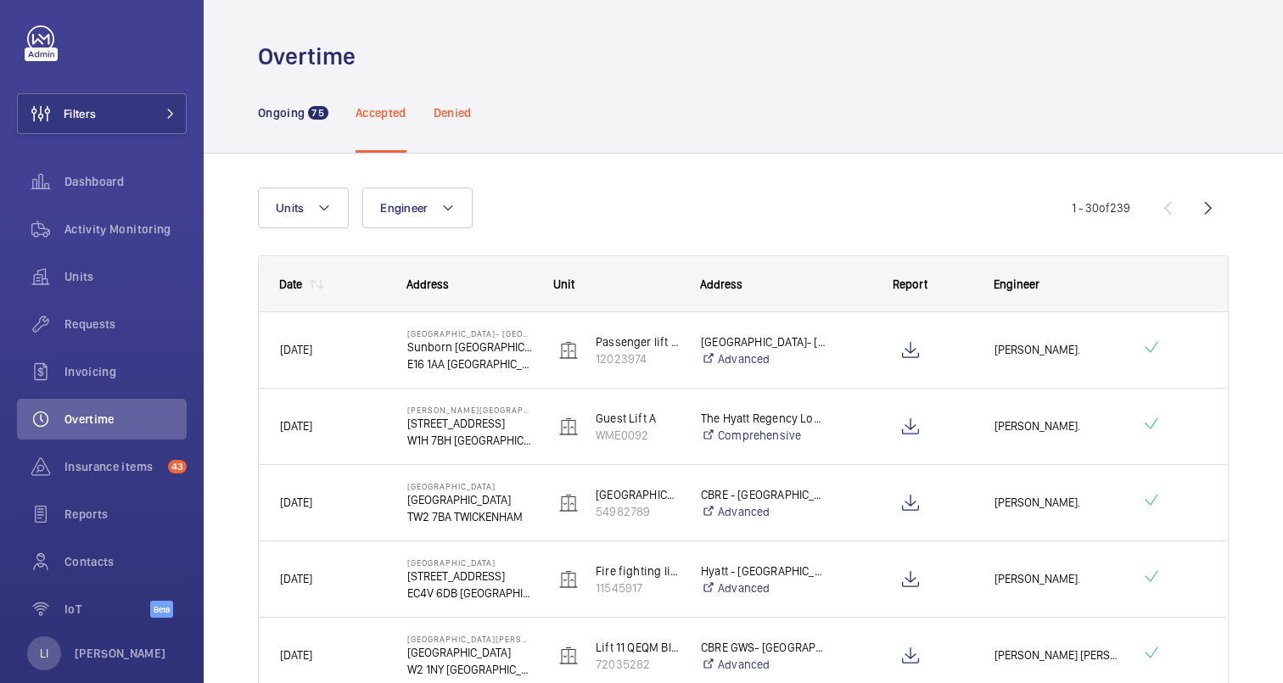
click at [448, 102] on div "Denied" at bounding box center [453, 112] width 38 height 81
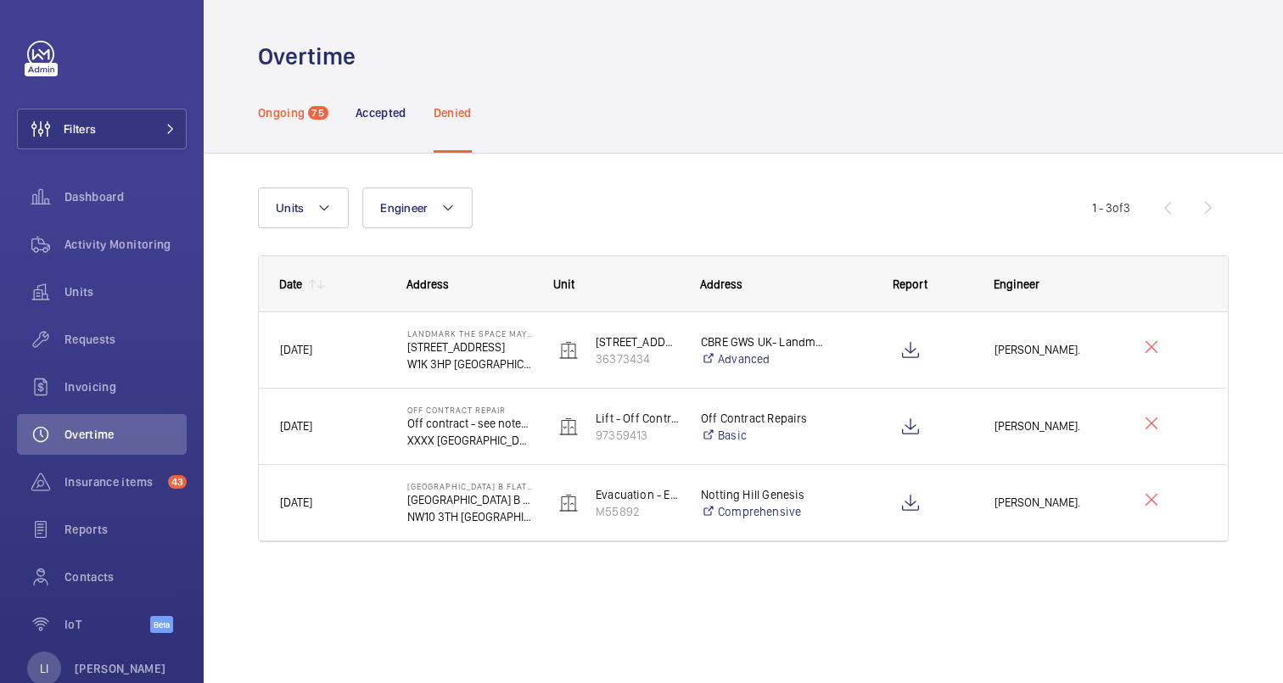
click at [309, 113] on span "75" at bounding box center [318, 113] width 20 height 14
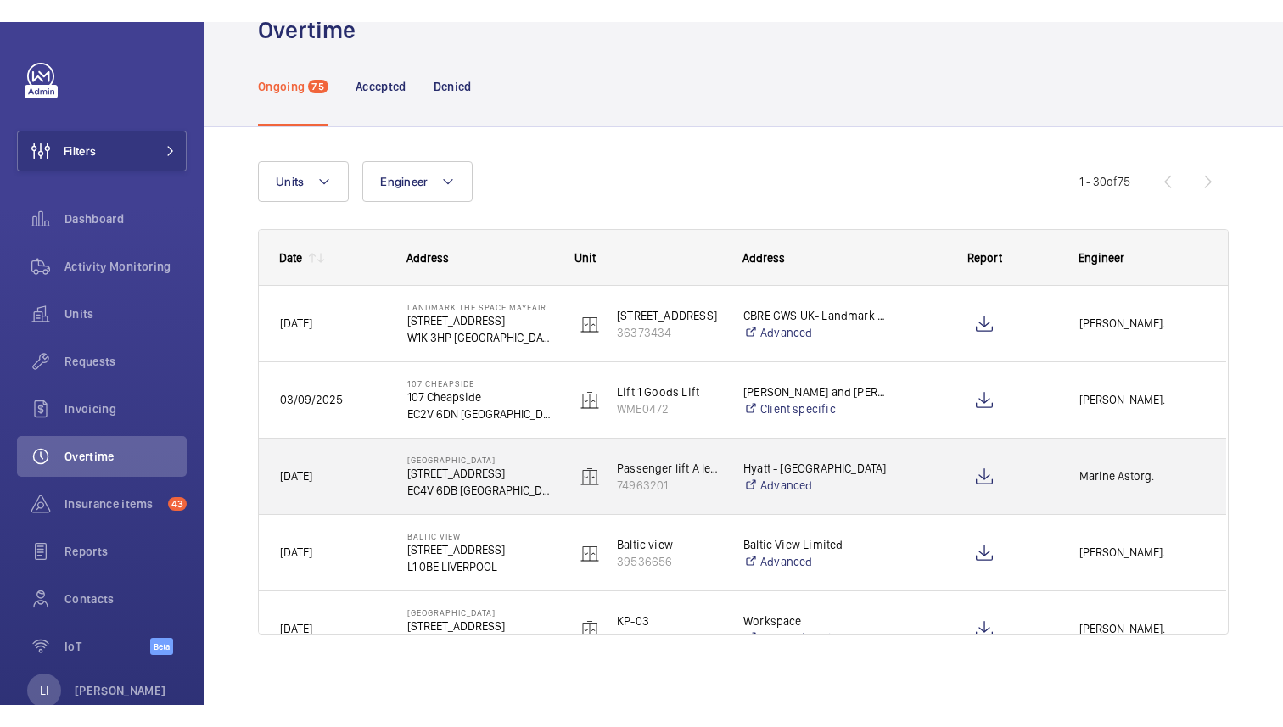
scroll to position [59, 0]
